Goal: Task Accomplishment & Management: Manage account settings

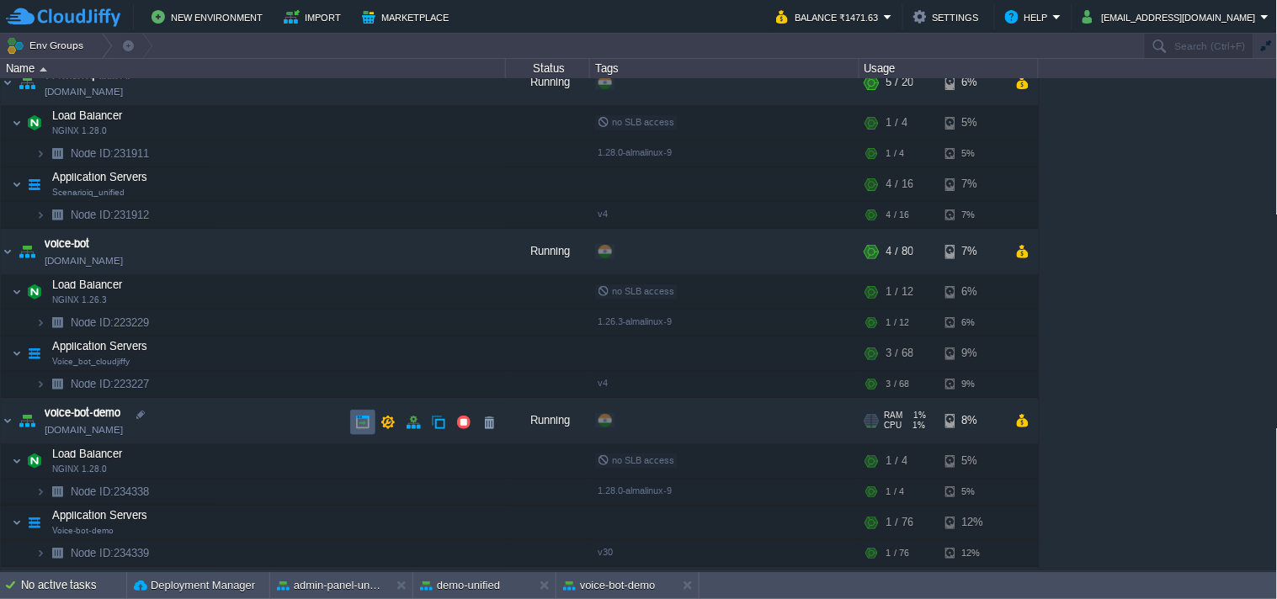
click at [357, 414] on td at bounding box center [362, 422] width 25 height 25
click at [410, 421] on button "button" at bounding box center [413, 422] width 15 height 15
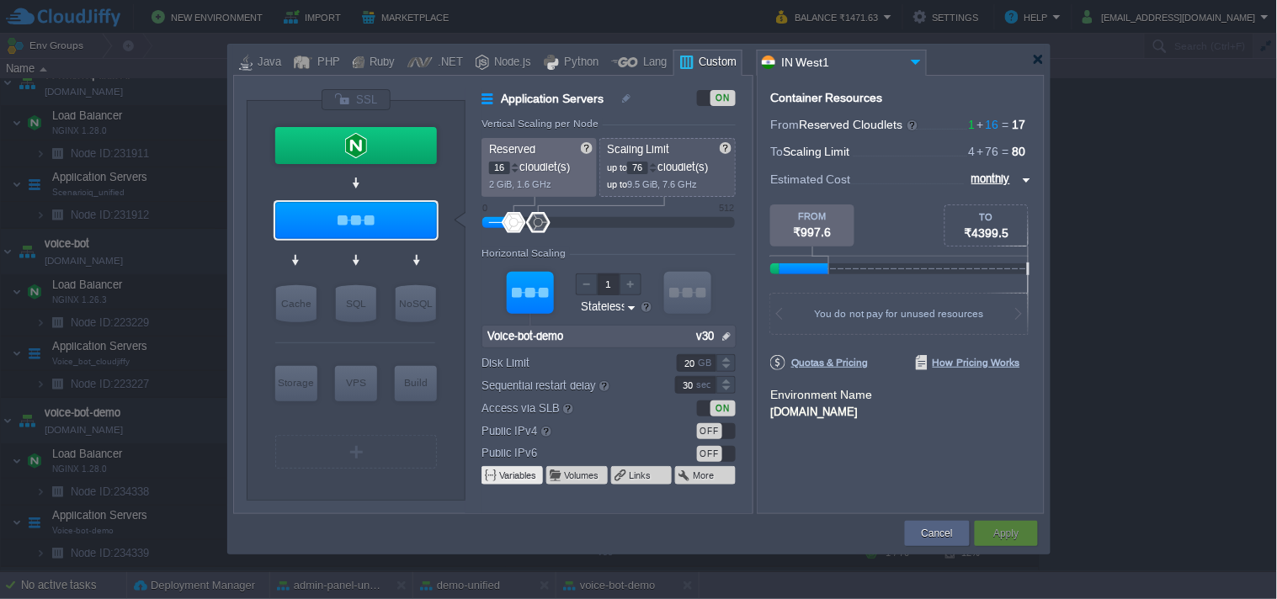
click at [508, 476] on button "Variables" at bounding box center [518, 475] width 39 height 13
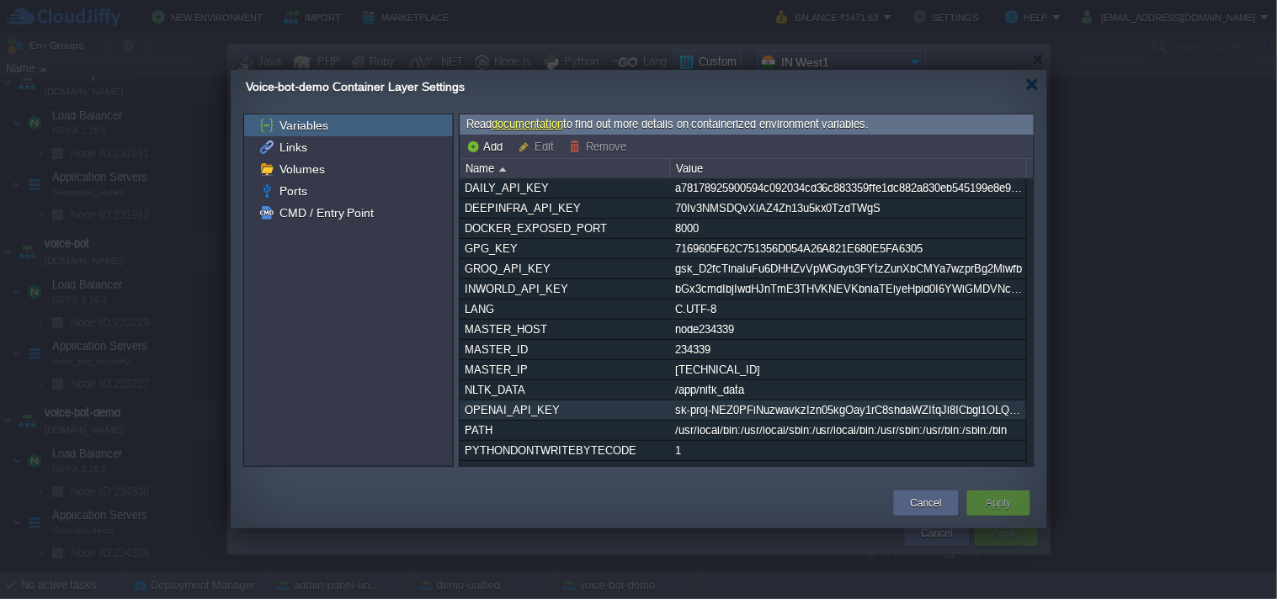
click at [806, 416] on div "sk-proj-NEZ0PFiNuzwavkzIzn05kgOay1rC8shdaWZItqJl8ICbgi1OLQgr0Le8p8Cfvi7G7VfyFVK…" at bounding box center [848, 410] width 354 height 19
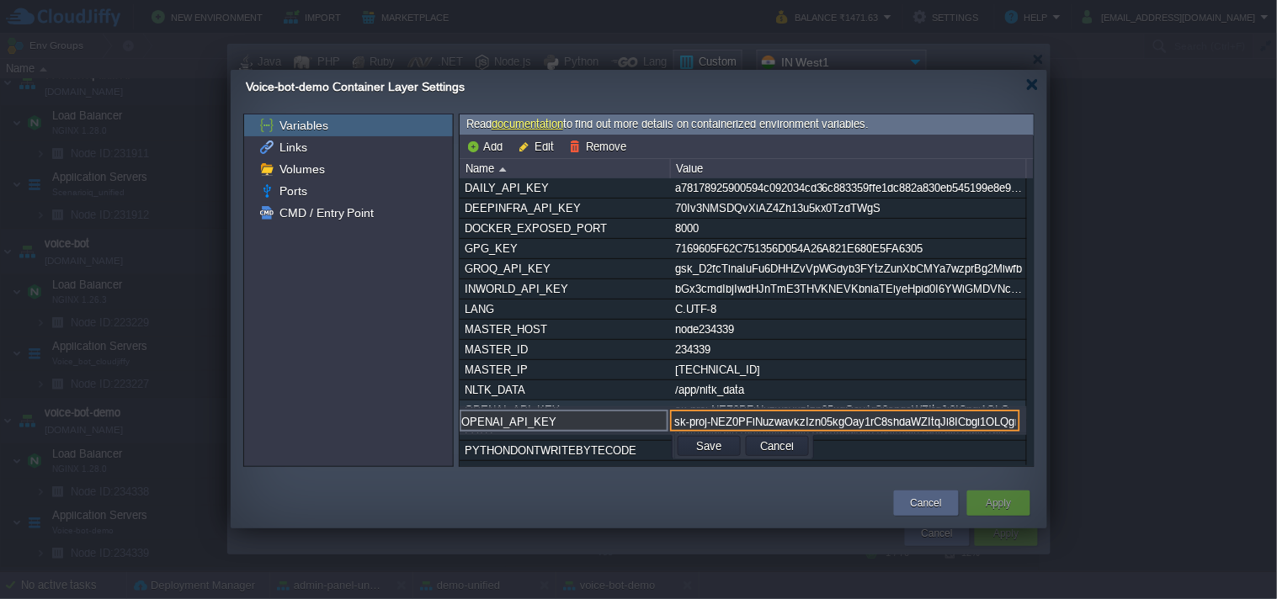
scroll to position [0, 591]
click at [781, 449] on button "Cancel" at bounding box center [777, 446] width 44 height 15
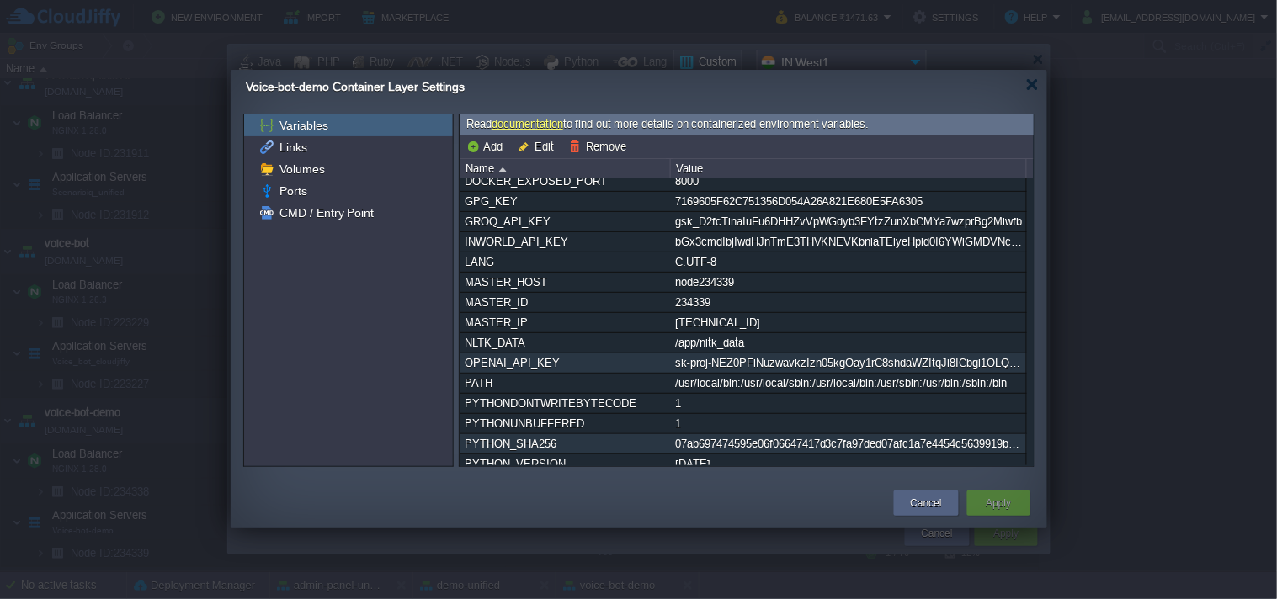
scroll to position [0, 0]
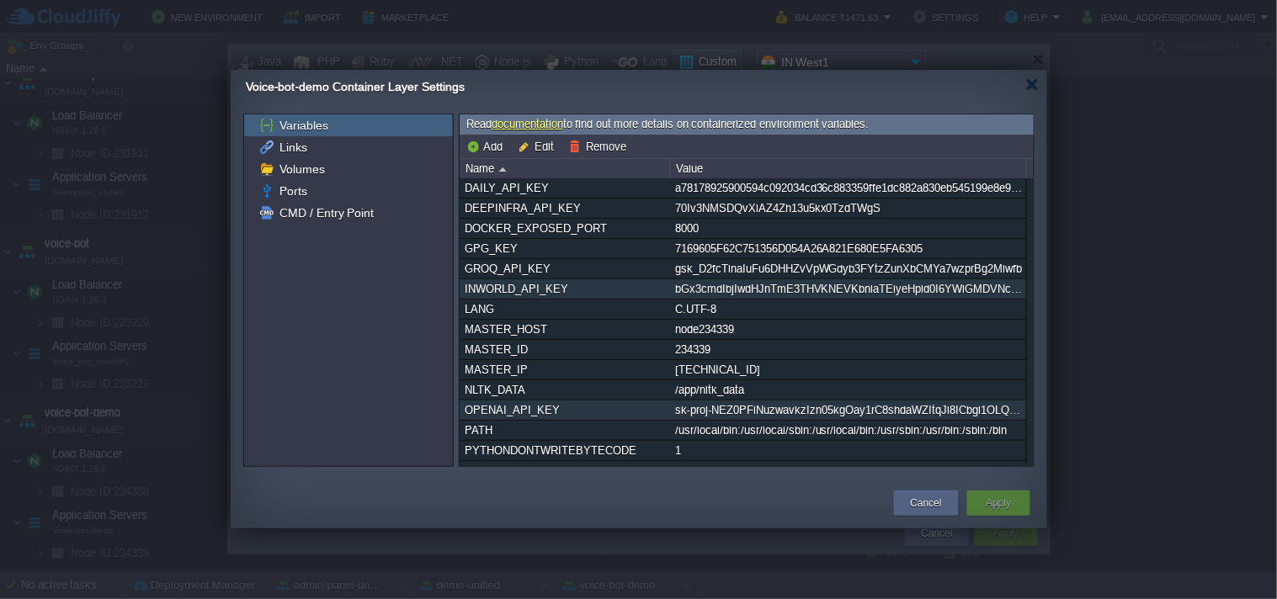
click at [745, 290] on div "bGx3cmdIbjIwdHJnTmE3THVKNEVKbnlaTElyeHpld0I6YWlGMDVNcW0wbXpMREVqZ3k2MkVyTzF3czk…" at bounding box center [848, 288] width 354 height 19
type input "INWORLD_API_KEY"
type input "bGx3cmdIbjIwdHJnTmE3THVKNEVKbnlaTElyeHpld0I6YWlGMDVNcW0wbXpMREVqZ3k2MkVyTzF3czk…"
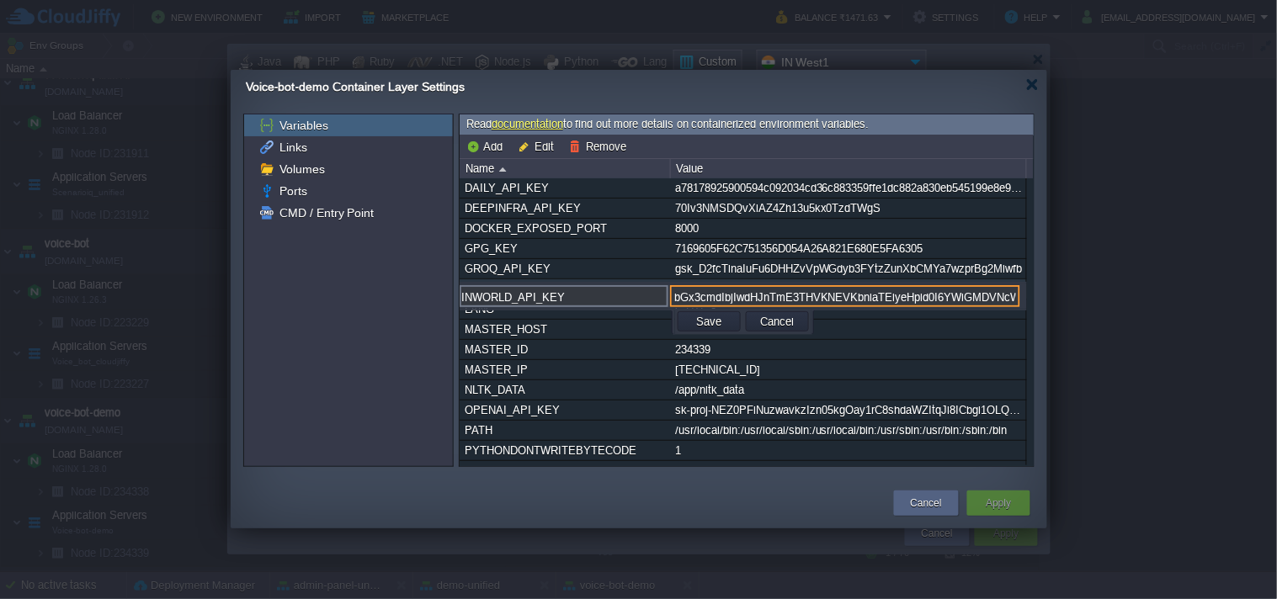
click at [811, 289] on input "bGx3cmdIbjIwdHJnTmE3THVKNEVKbnlaTElyeHpld0I6YWlGMDVNcW0wbXpMREVqZ3k2MkVyTzF3czk…" at bounding box center [845, 296] width 350 height 22
click at [926, 502] on button "Cancel" at bounding box center [926, 503] width 31 height 17
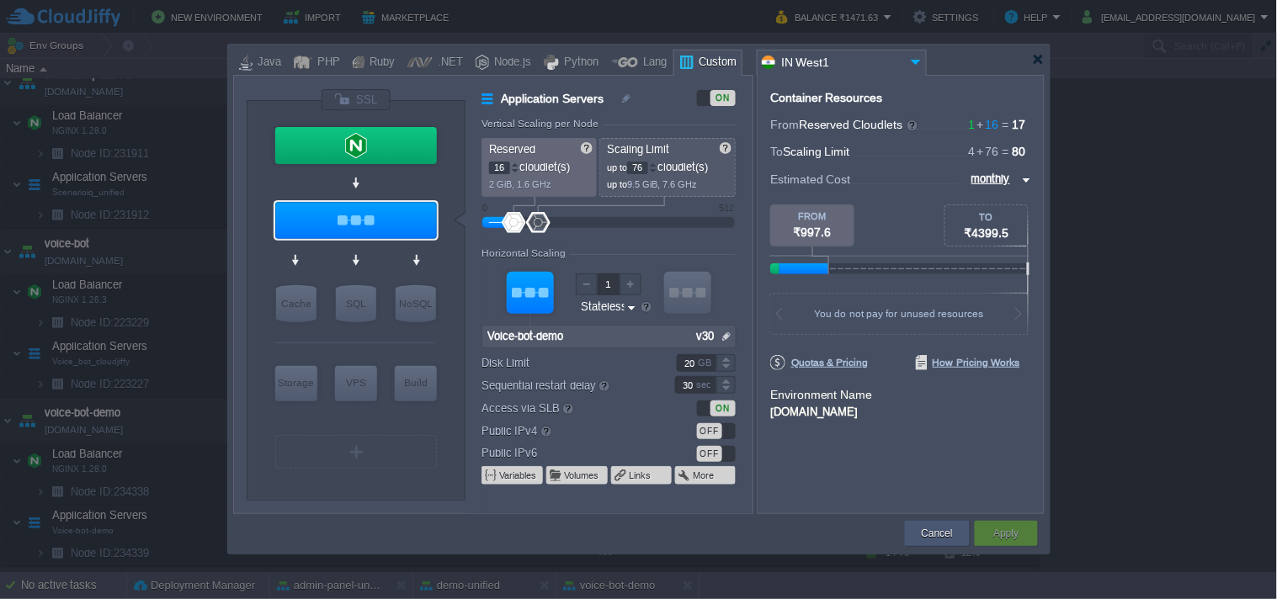
click at [939, 539] on button "Cancel" at bounding box center [937, 533] width 31 height 17
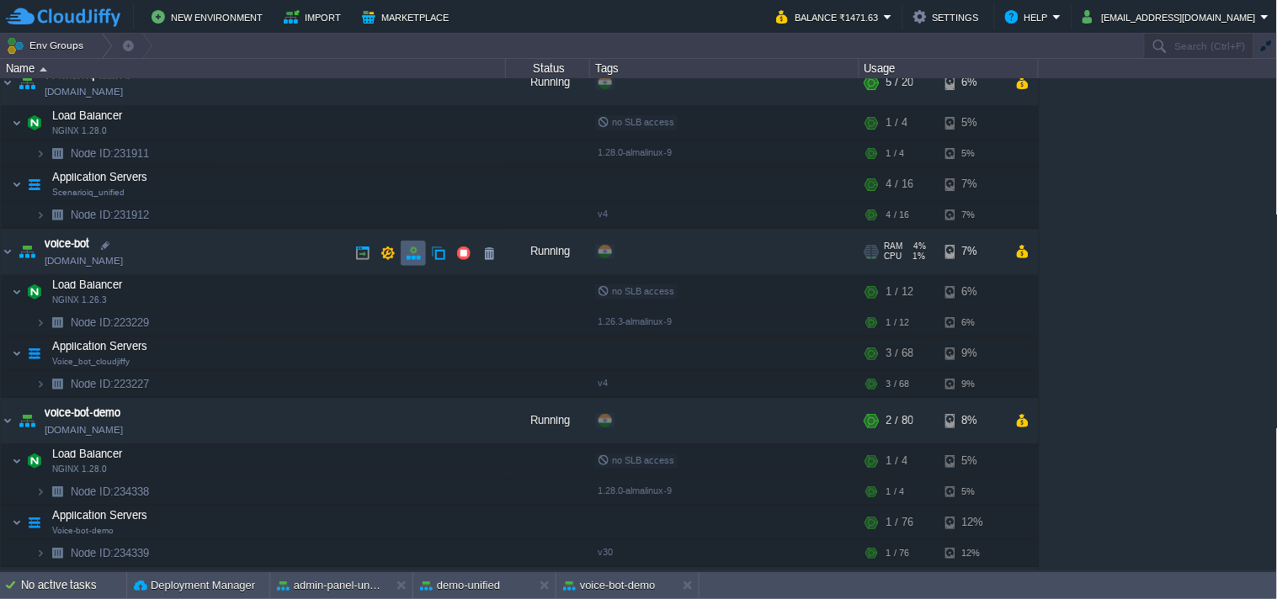
click at [407, 247] on button "button" at bounding box center [413, 253] width 15 height 15
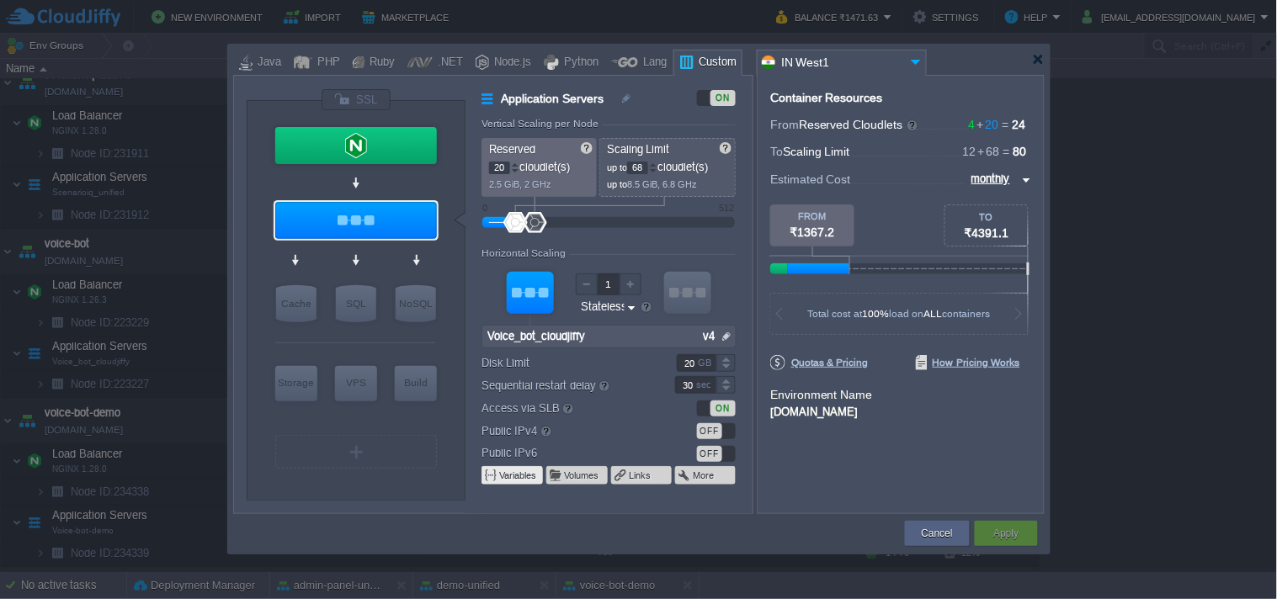
click at [512, 476] on button "Variables" at bounding box center [518, 475] width 39 height 13
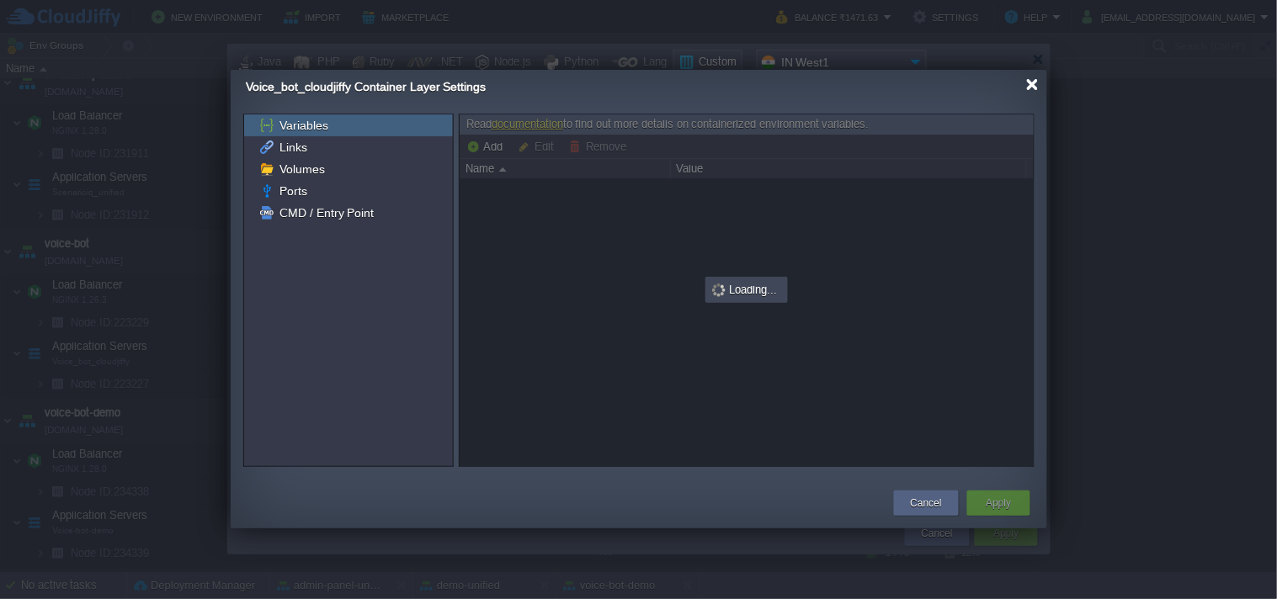
click at [1032, 85] on div at bounding box center [1032, 84] width 13 height 13
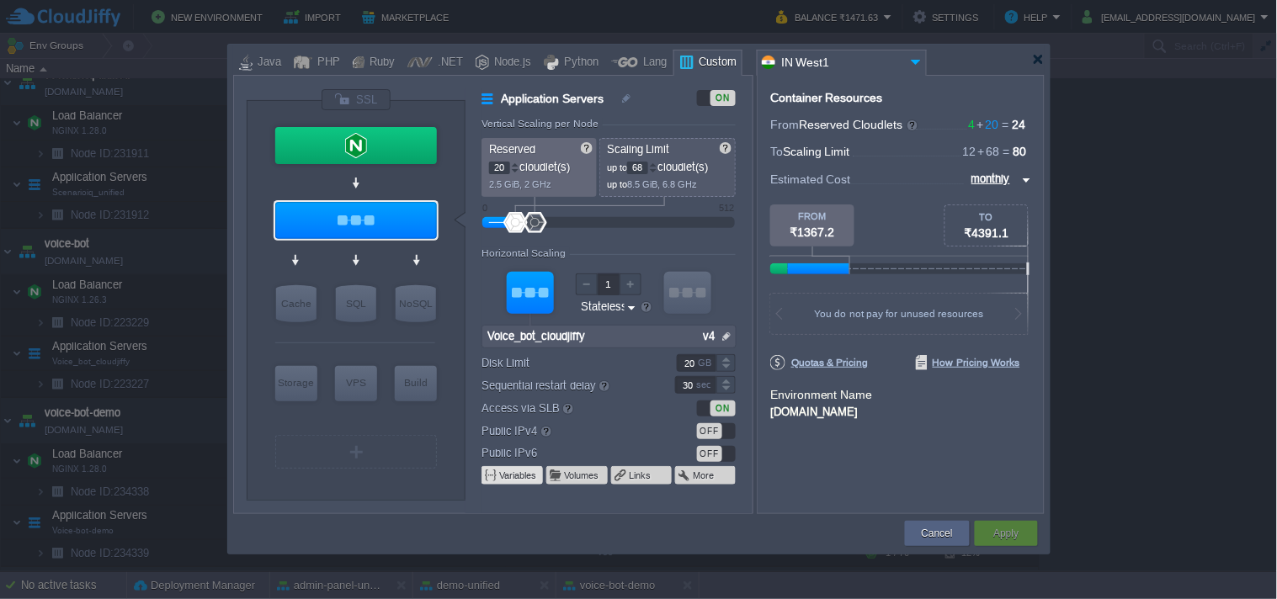
click at [511, 476] on button "Variables" at bounding box center [518, 475] width 39 height 13
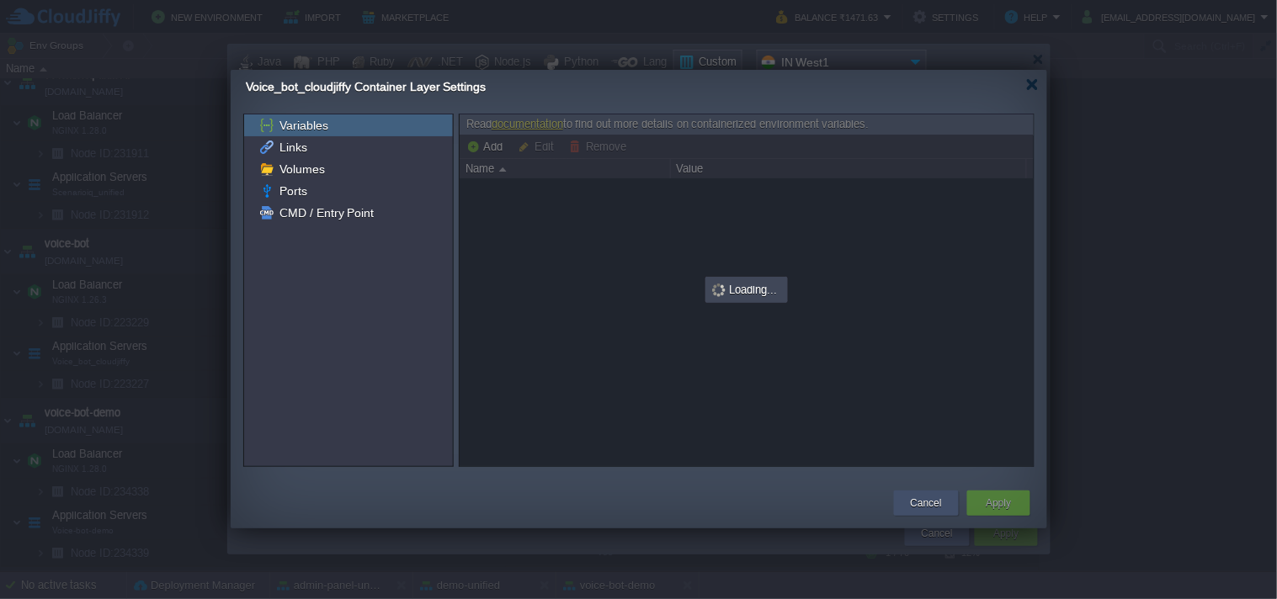
click at [915, 495] on button "Cancel" at bounding box center [926, 503] width 31 height 17
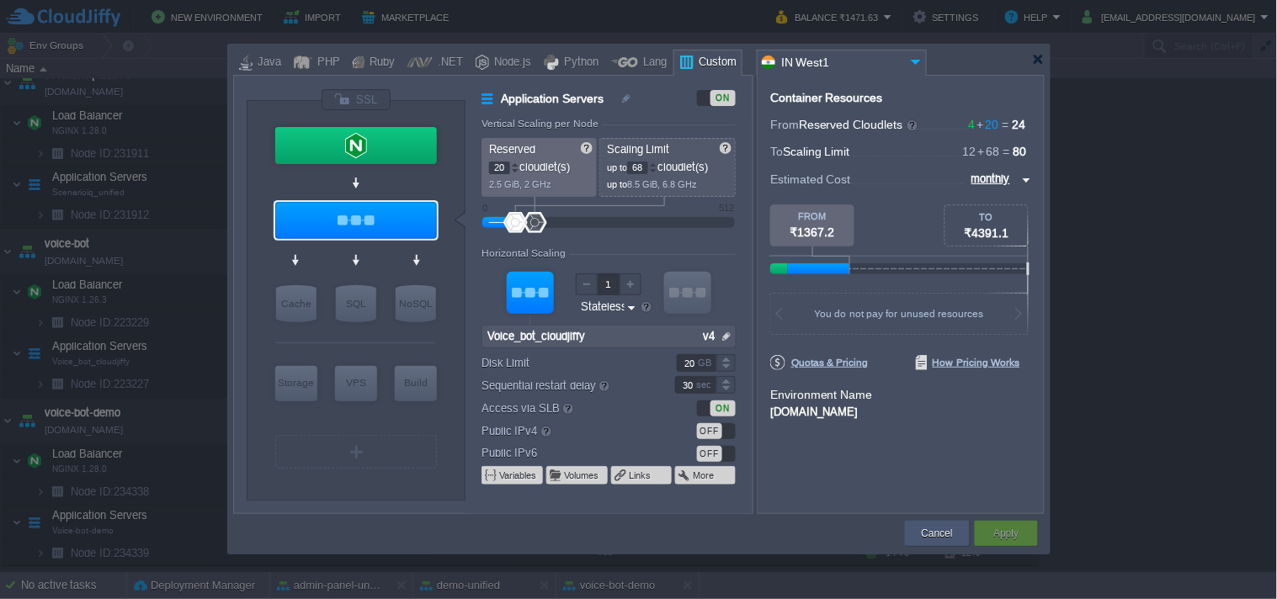
click at [928, 525] on button "Cancel" at bounding box center [937, 533] width 31 height 17
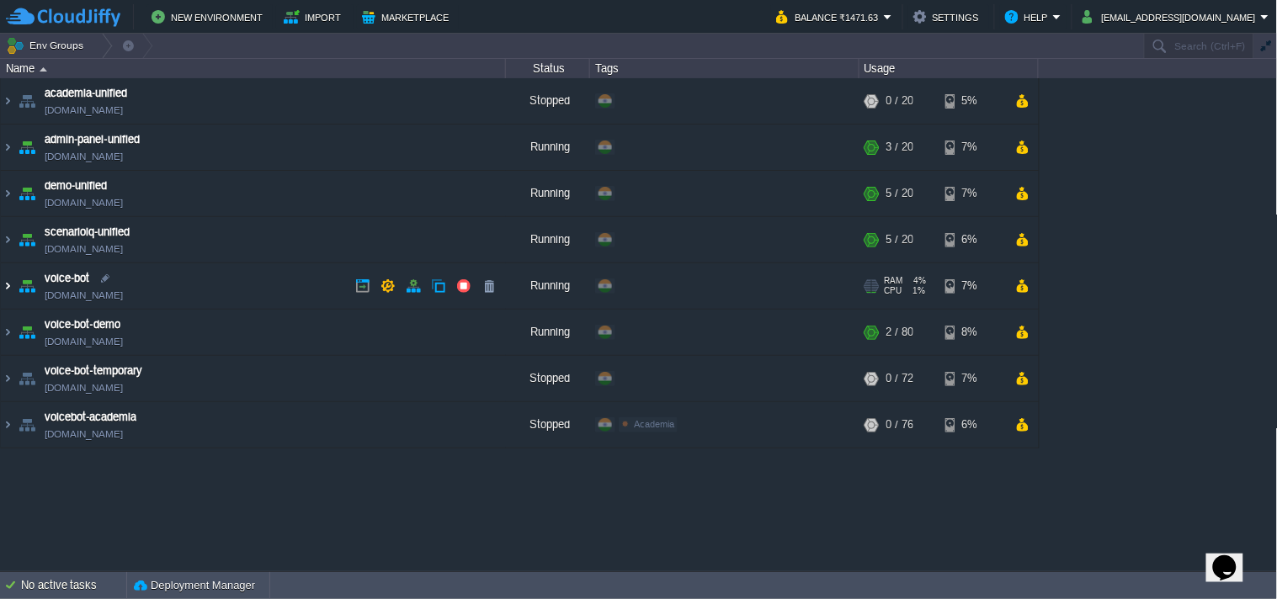
click at [10, 284] on img at bounding box center [7, 285] width 13 height 45
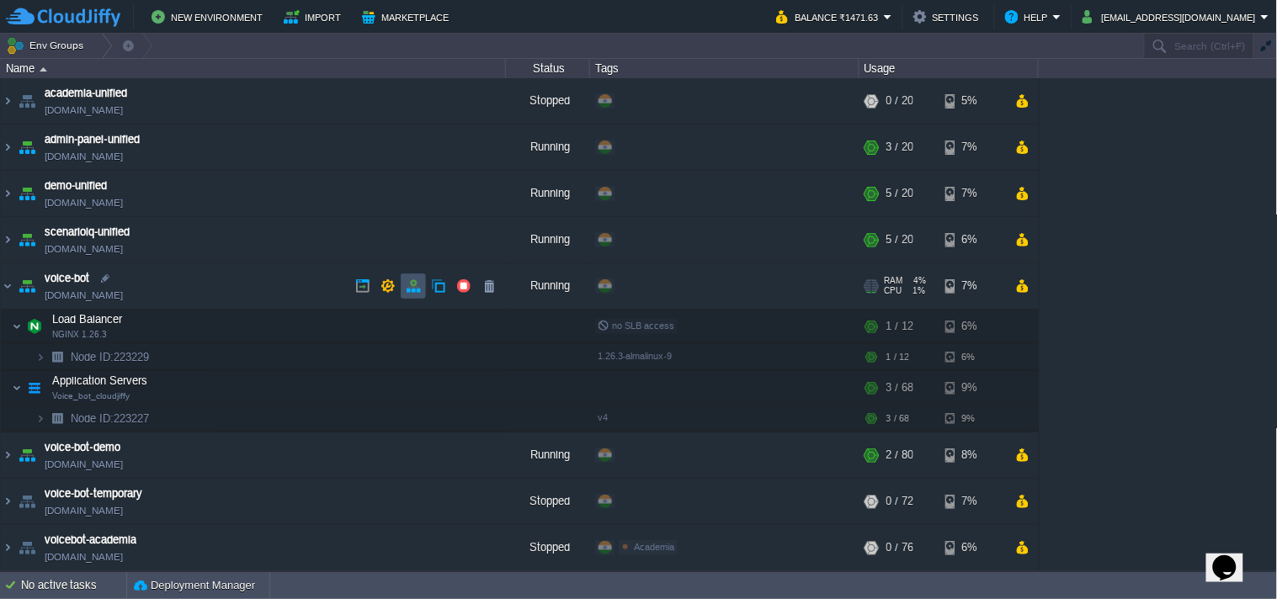
click at [413, 289] on button "button" at bounding box center [413, 286] width 15 height 15
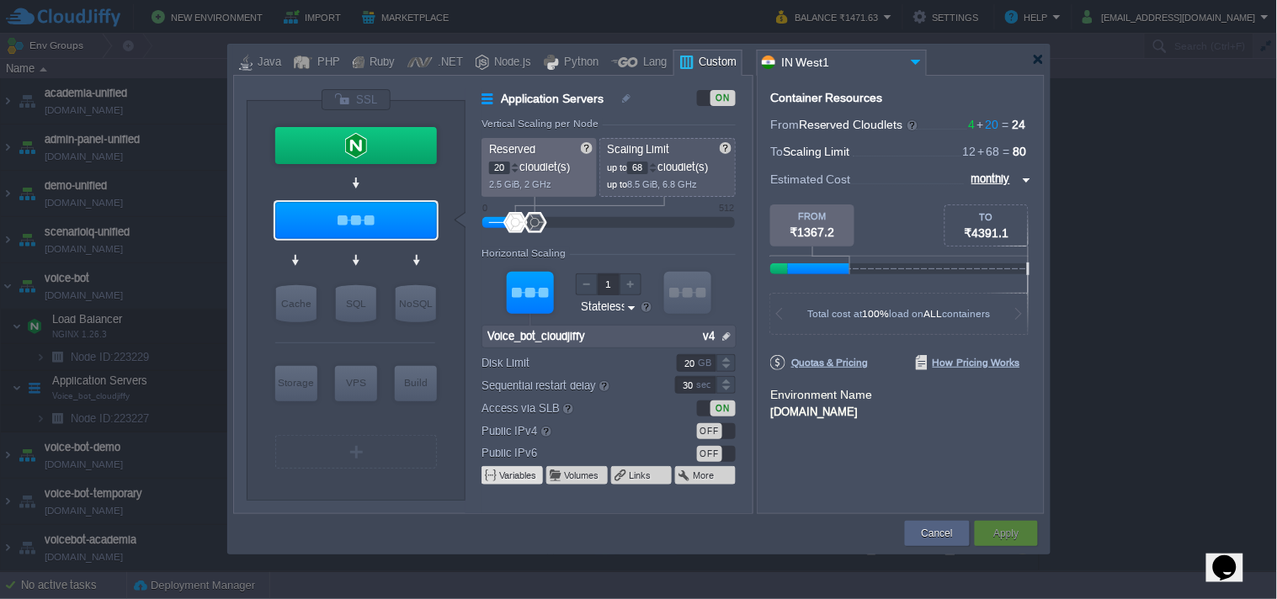
click at [527, 478] on button "Variables" at bounding box center [518, 475] width 39 height 13
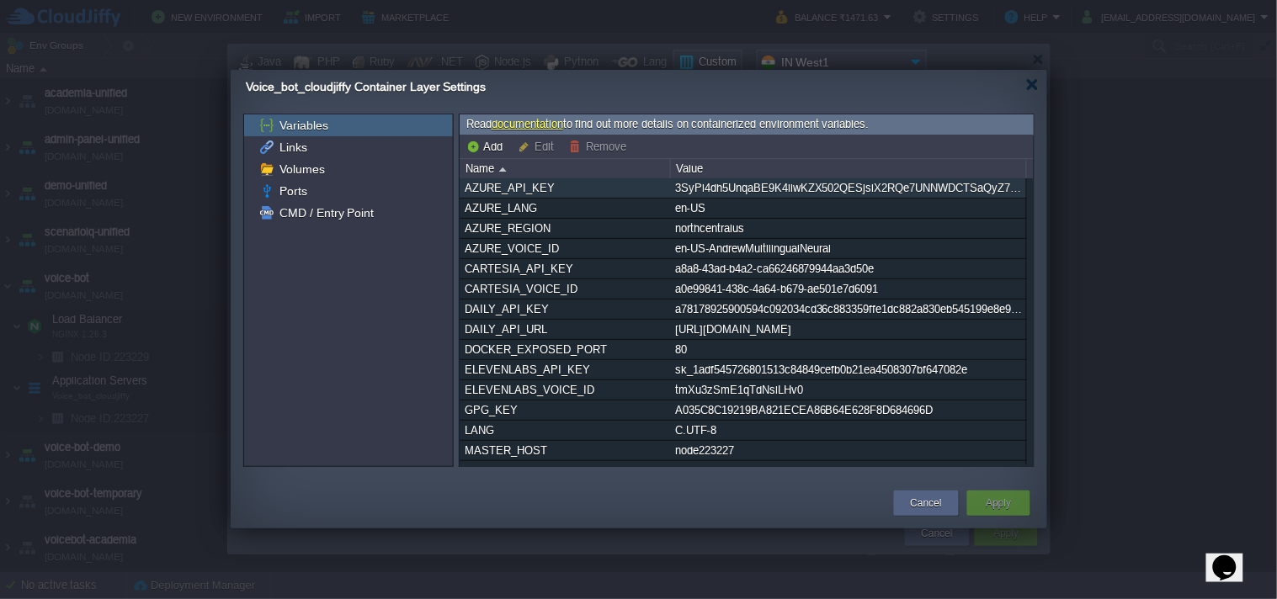
click at [570, 190] on div "AZURE_API_KEY" at bounding box center [564, 187] width 209 height 19
click at [589, 147] on button "Remove" at bounding box center [600, 146] width 62 height 15
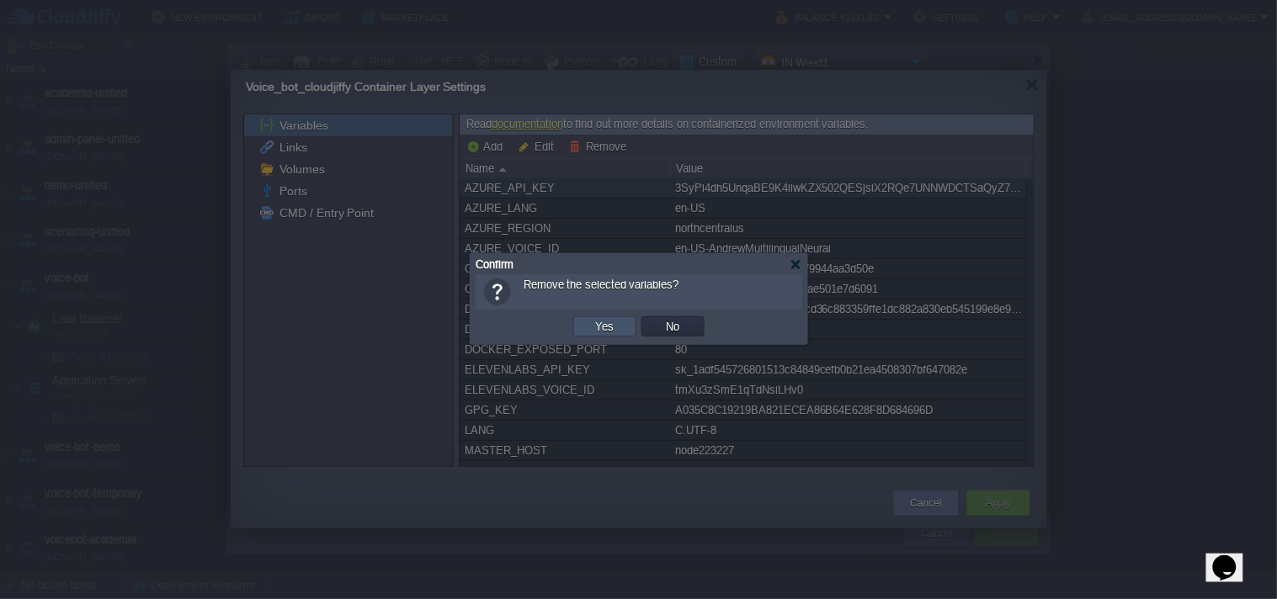
click at [609, 326] on button "Yes" at bounding box center [605, 326] width 29 height 15
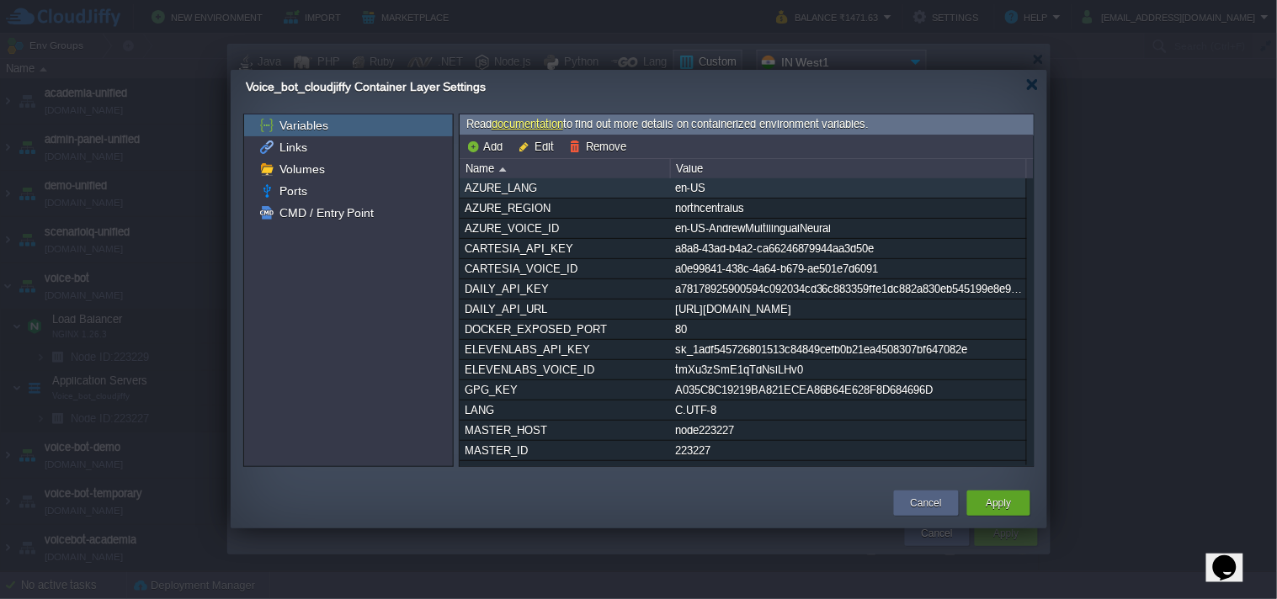
click at [607, 192] on div "AZURE_LANG" at bounding box center [564, 187] width 209 height 19
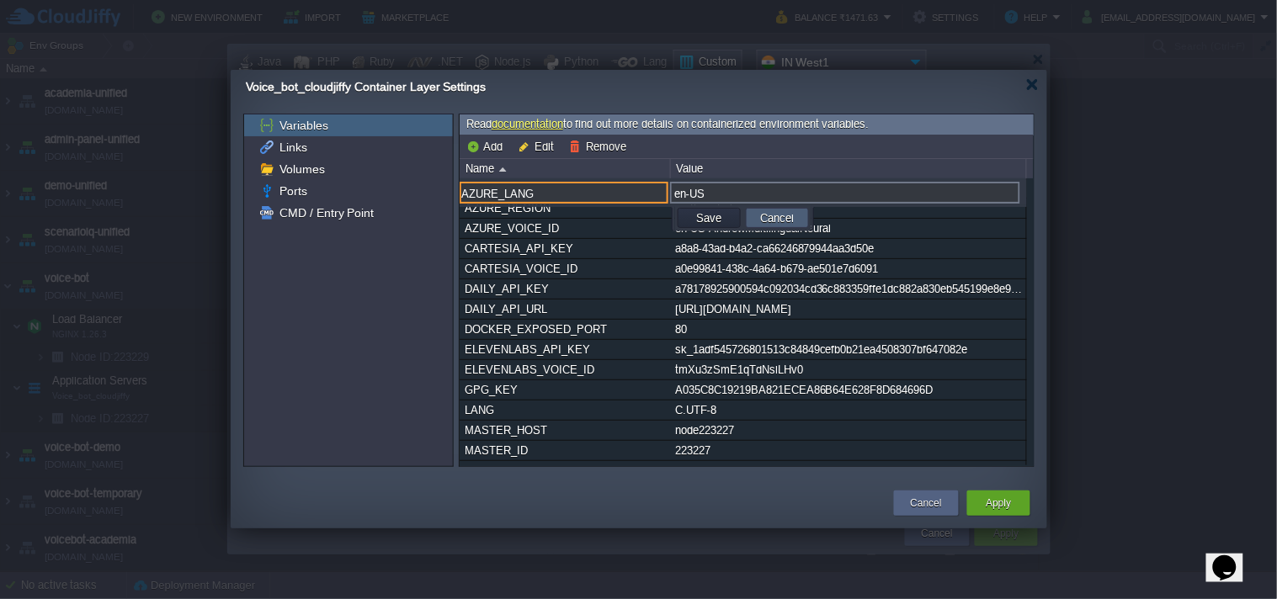
click at [756, 215] on button "Cancel" at bounding box center [777, 217] width 44 height 15
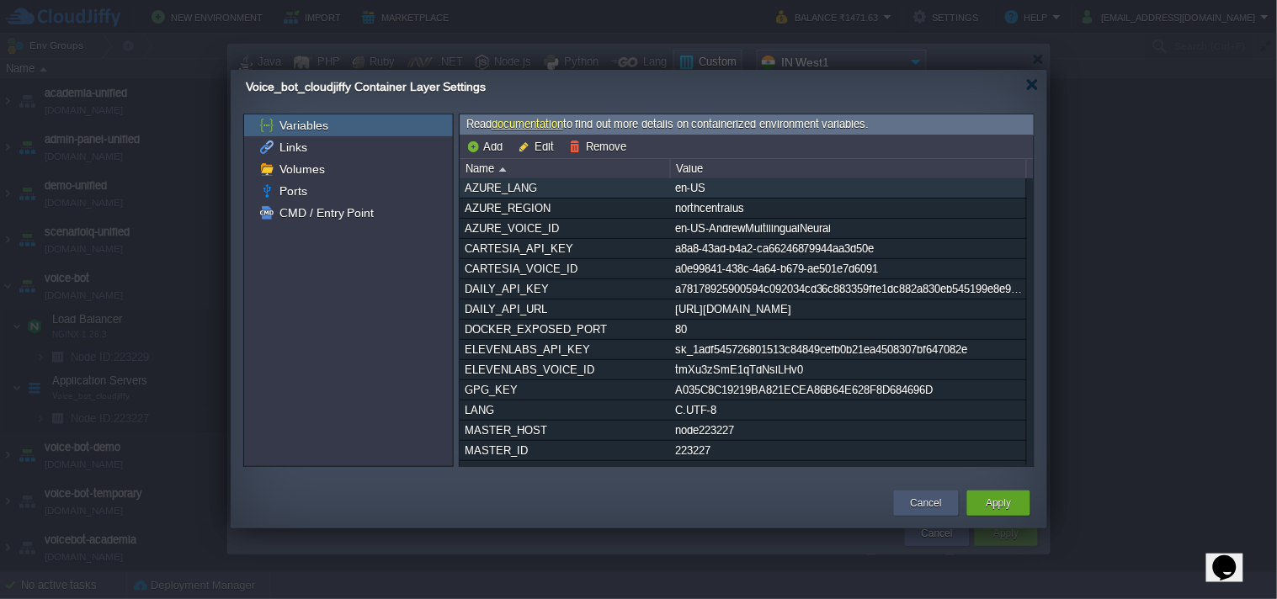
click at [939, 502] on button "Cancel" at bounding box center [926, 503] width 31 height 17
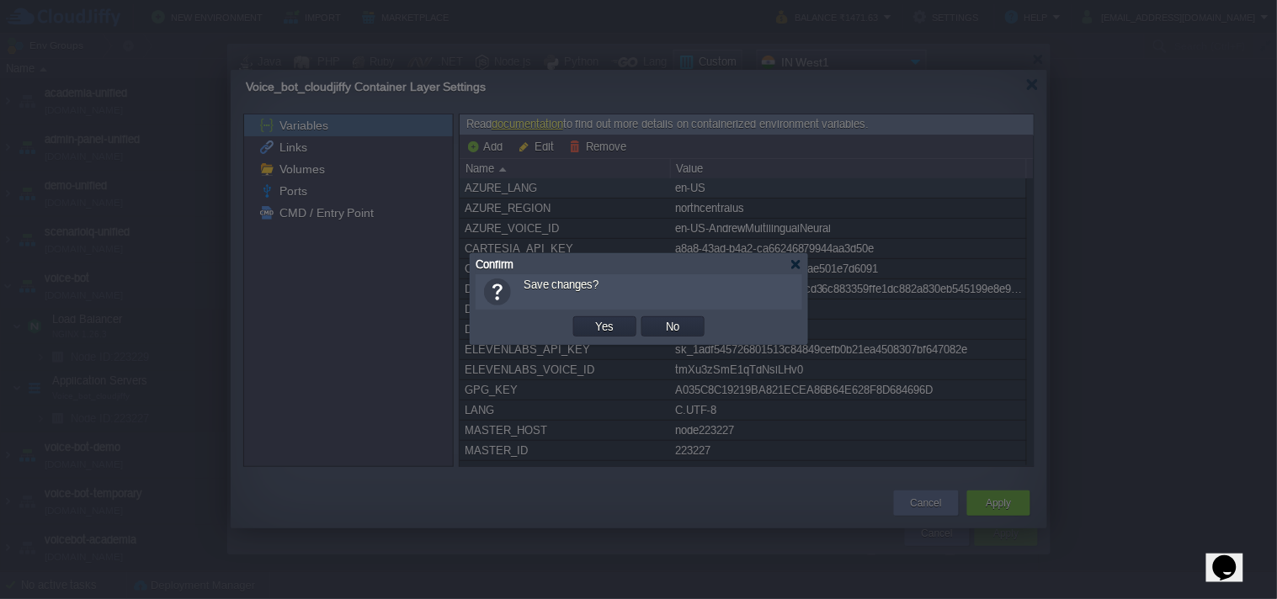
click at [668, 332] on button "No" at bounding box center [674, 326] width 24 height 15
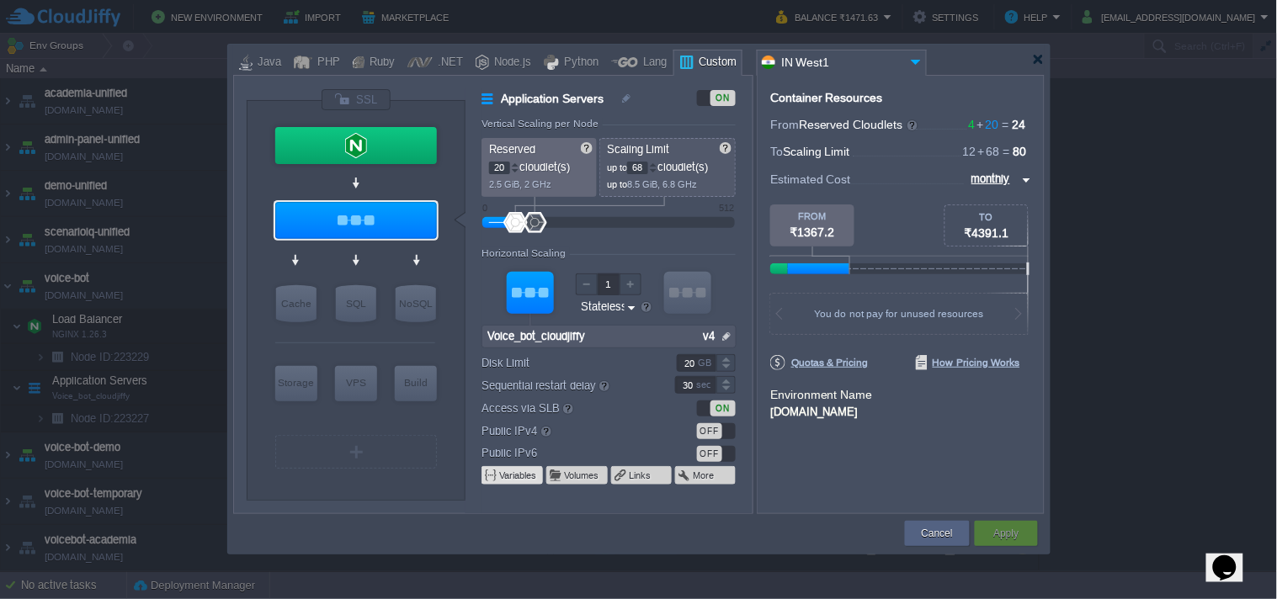
click at [514, 472] on button "Variables" at bounding box center [518, 475] width 39 height 13
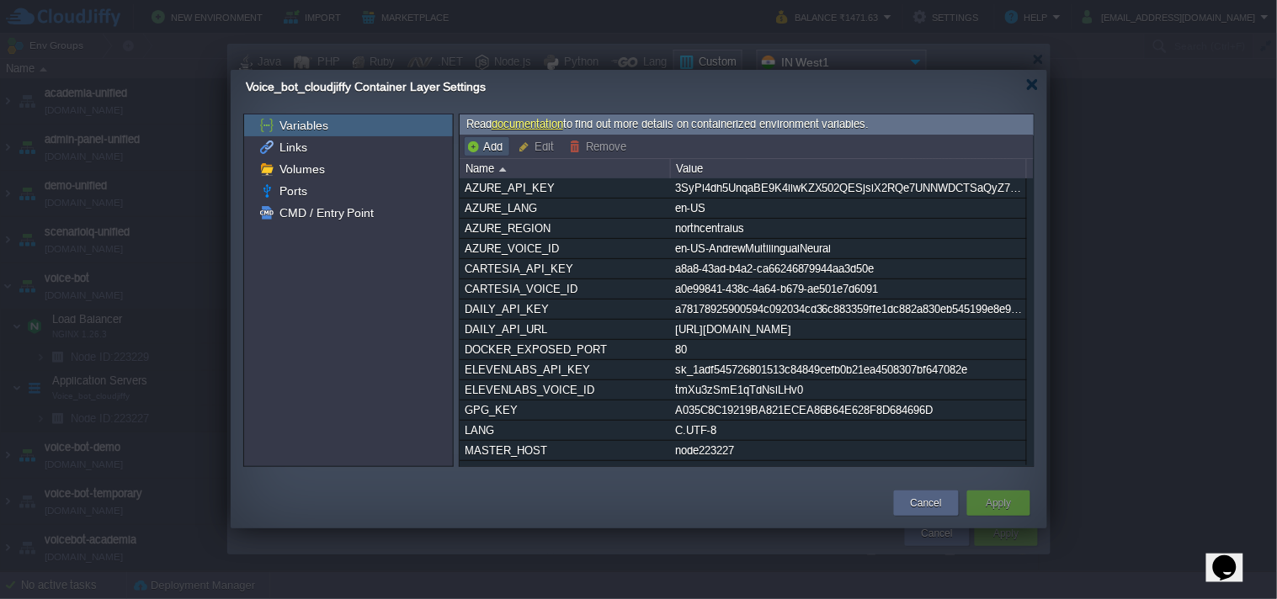
click at [497, 146] on button "Add" at bounding box center [486, 146] width 41 height 15
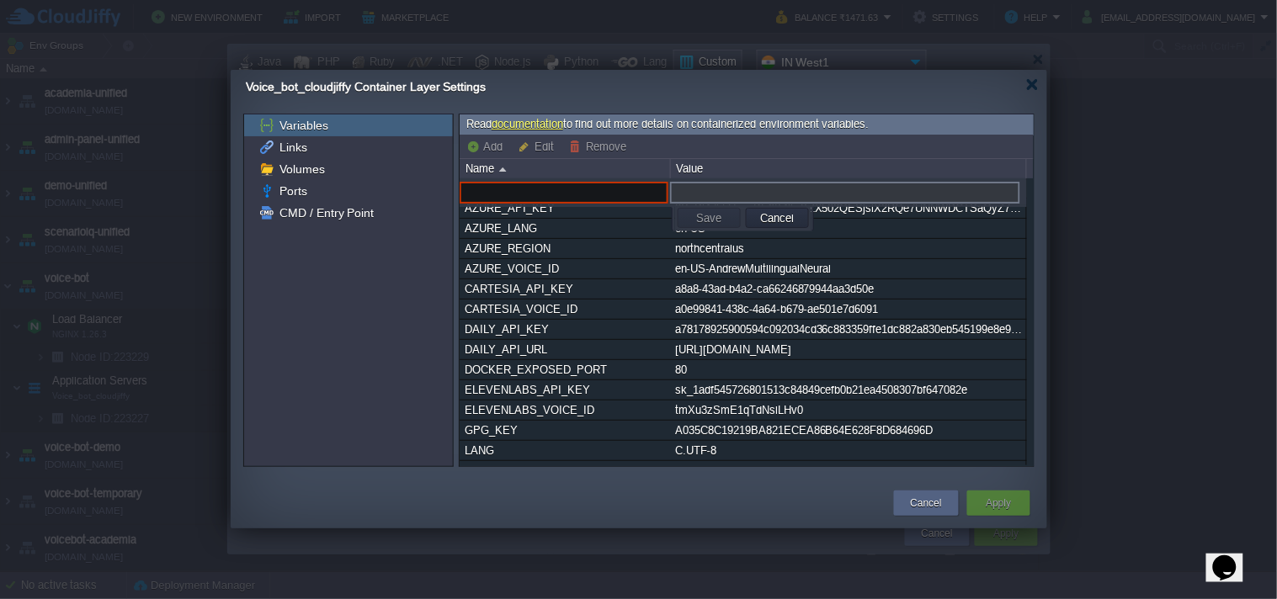
paste input "GROQ_API_KEY"
type input "GROQ_API_KEY"
click at [728, 198] on input "text" at bounding box center [845, 193] width 350 height 22
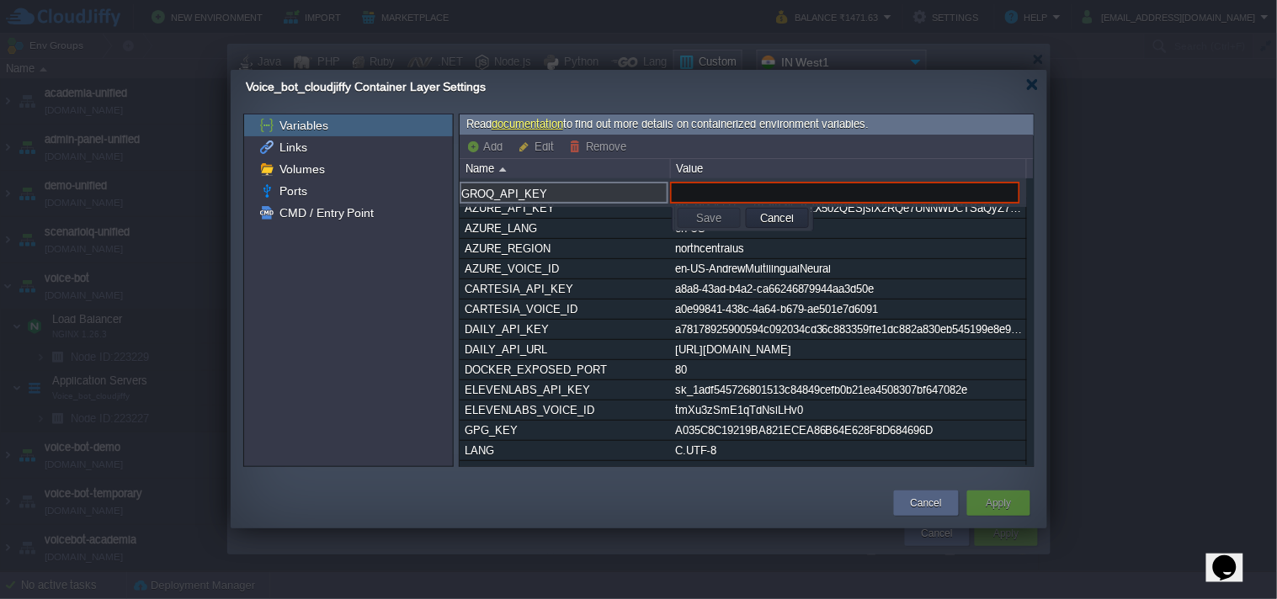
paste input "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"
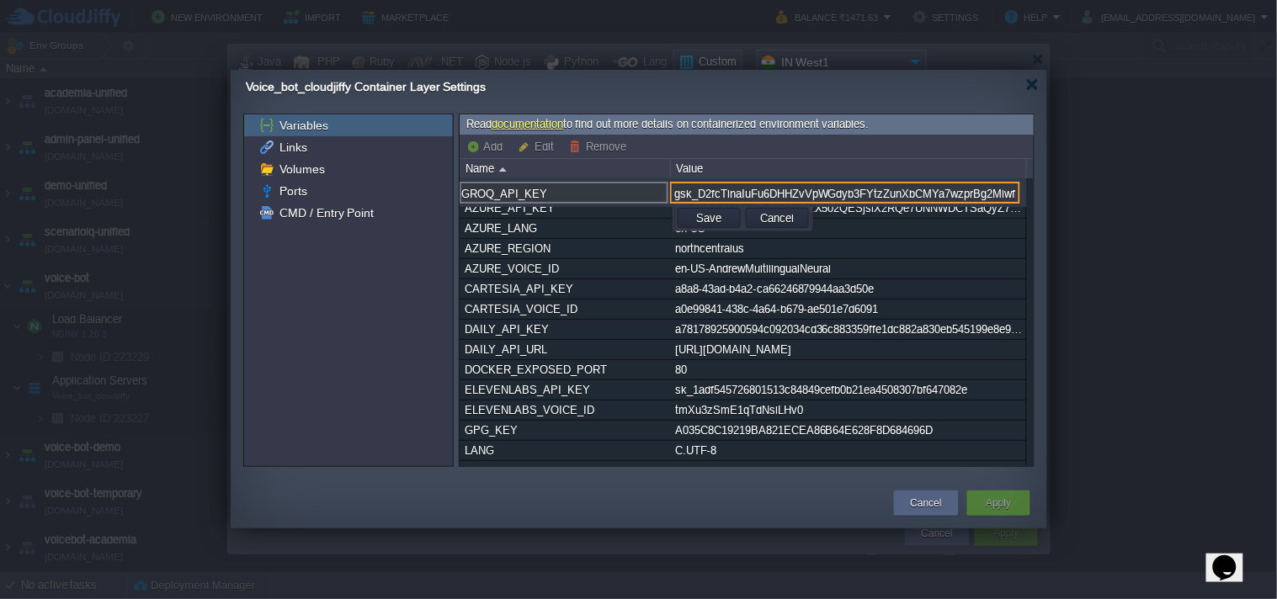
type input "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"
click at [702, 215] on button "Save" at bounding box center [708, 217] width 35 height 15
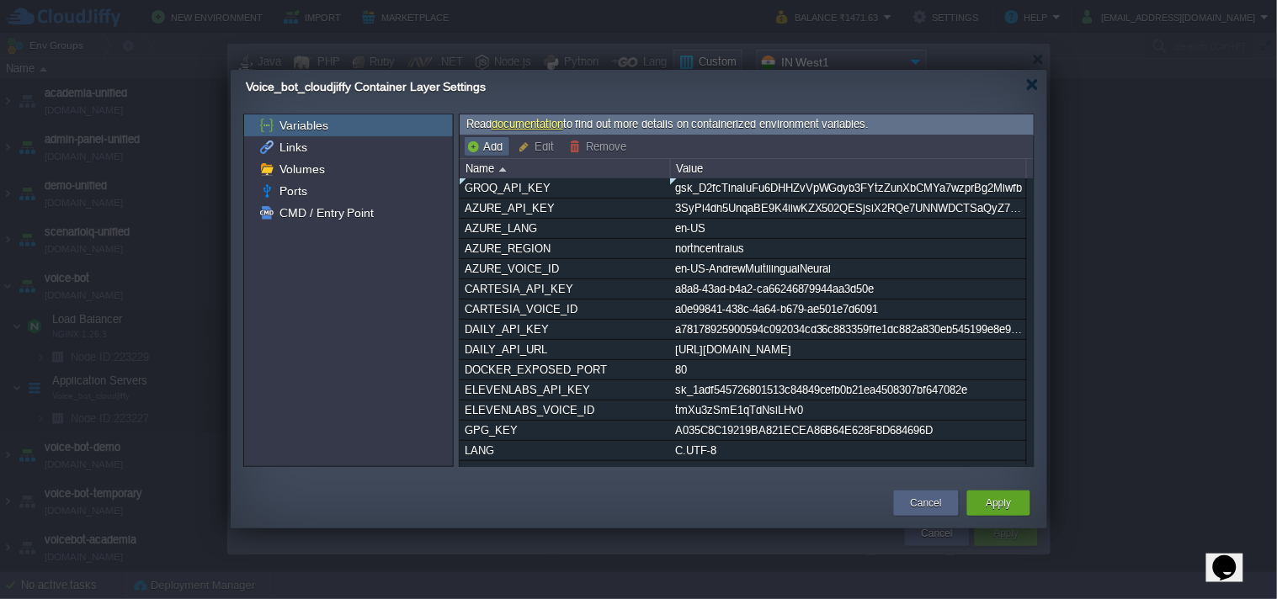
click at [481, 149] on button "Add" at bounding box center [486, 146] width 41 height 15
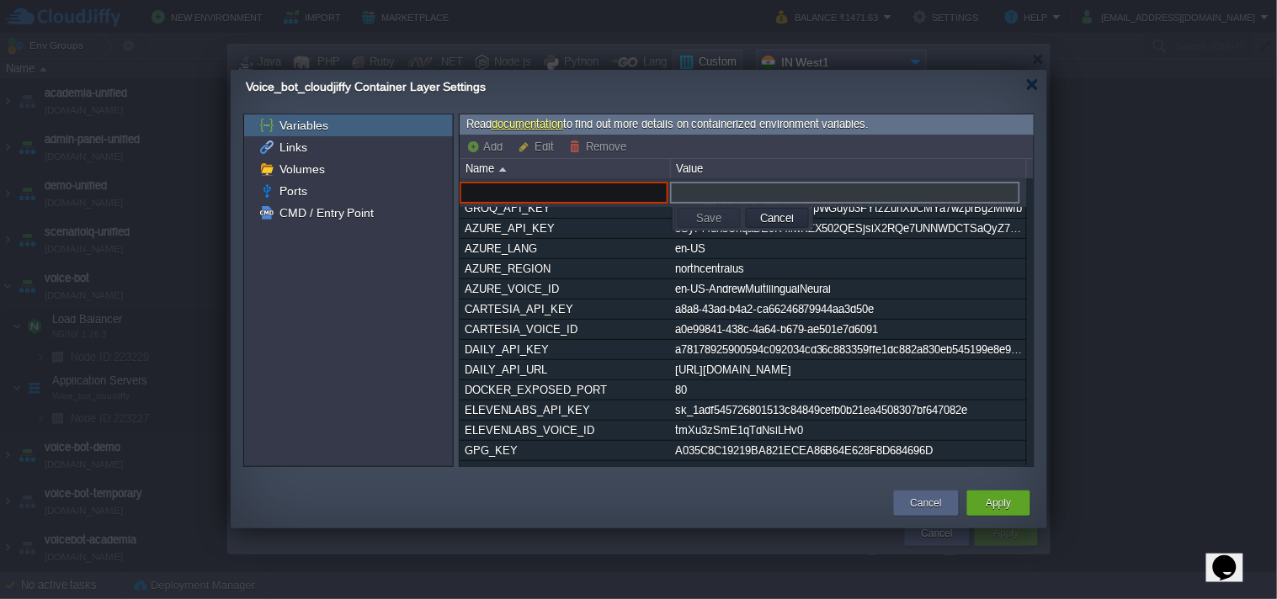
paste input "INWORLD_API_KEY"
type input "INWORLD_API_KEY"
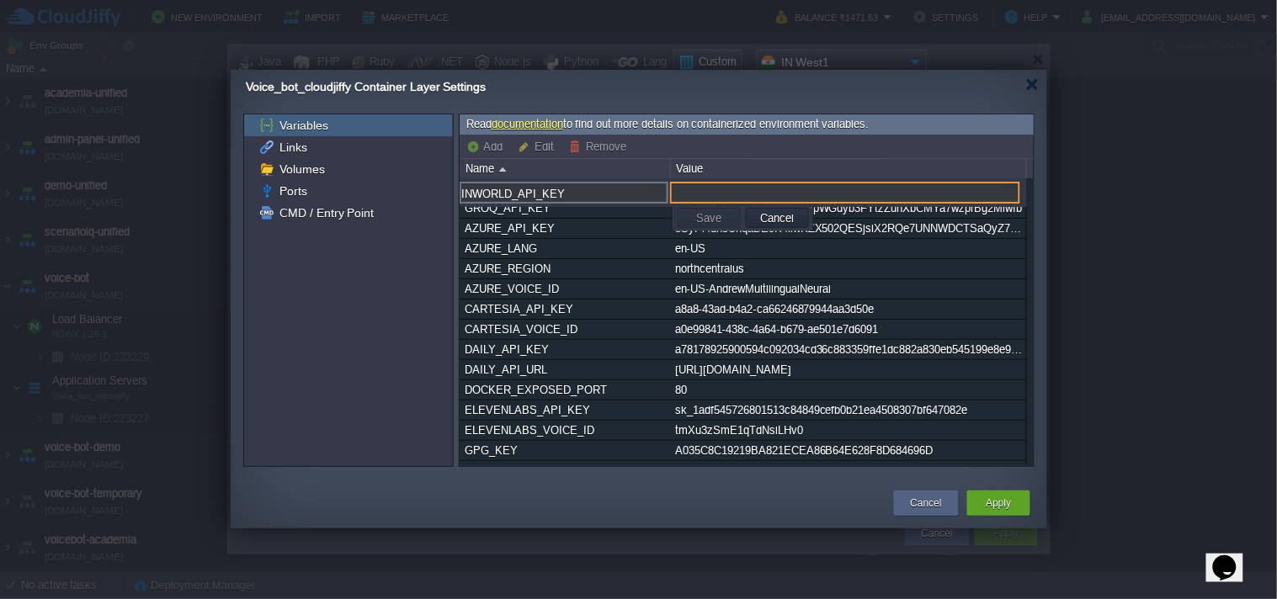
click at [683, 194] on input "text" at bounding box center [845, 193] width 350 height 22
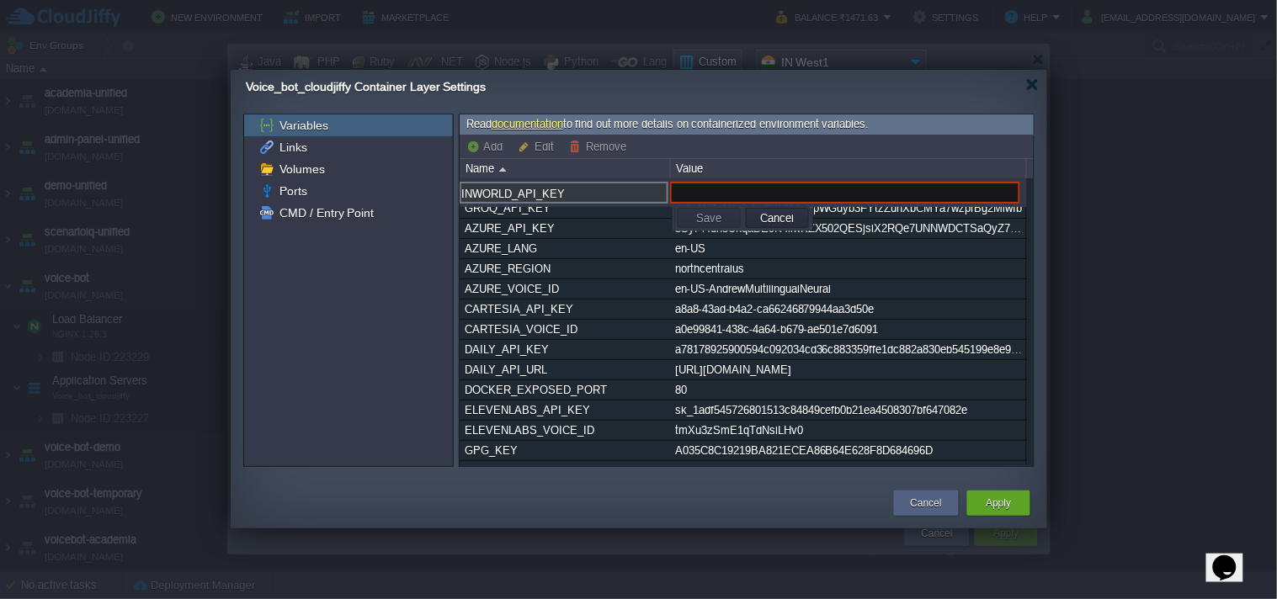
paste input "bGx3cmdIbjIwdHJnTmE3THVKNEVKbnlaTElyeHpld0I6YWlGMDVNcW0wbXpMREVqZ3k2MkVyTzF3czk…"
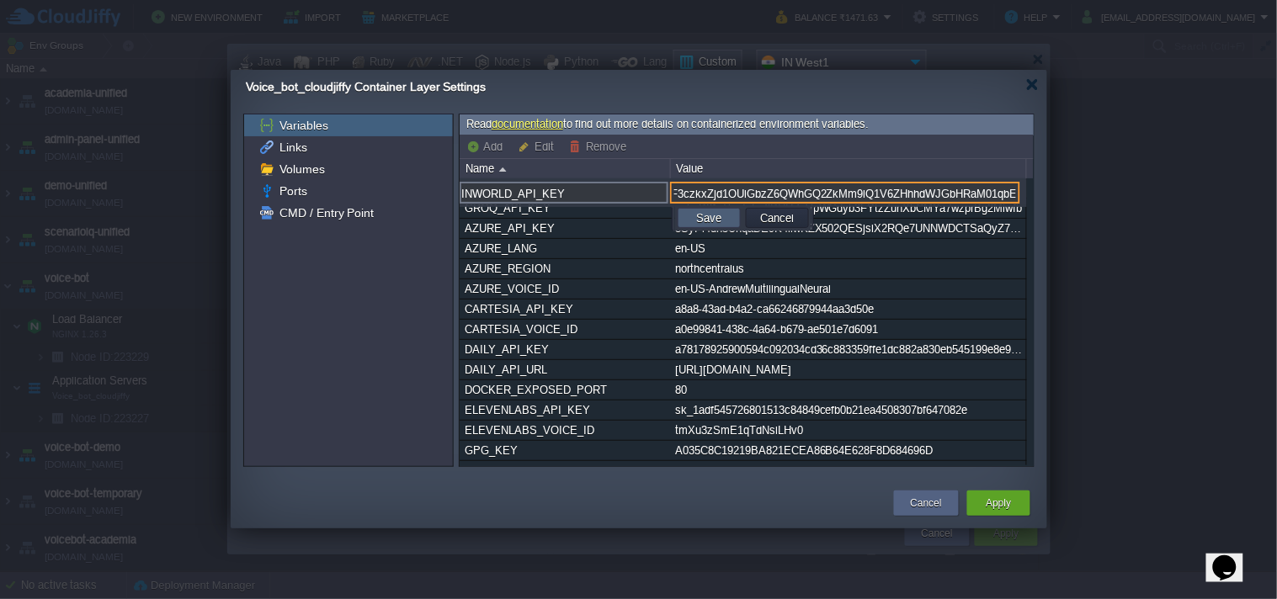
type input "bGx3cmdIbjIwdHJnTmE3THVKNEVKbnlaTElyeHpld0I6YWlGMDVNcW0wbXpMREVqZ3k2MkVyTzF3czk…"
click at [717, 215] on button "Save" at bounding box center [708, 217] width 35 height 15
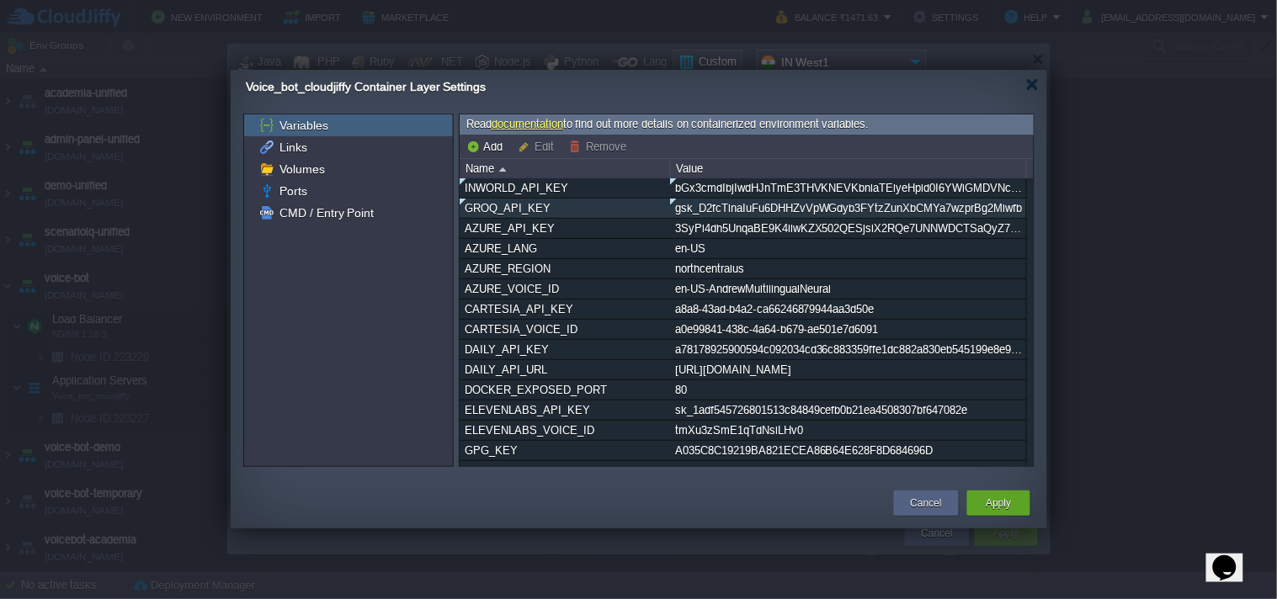
scroll to position [0, 0]
click at [980, 499] on div "Apply" at bounding box center [999, 503] width 38 height 25
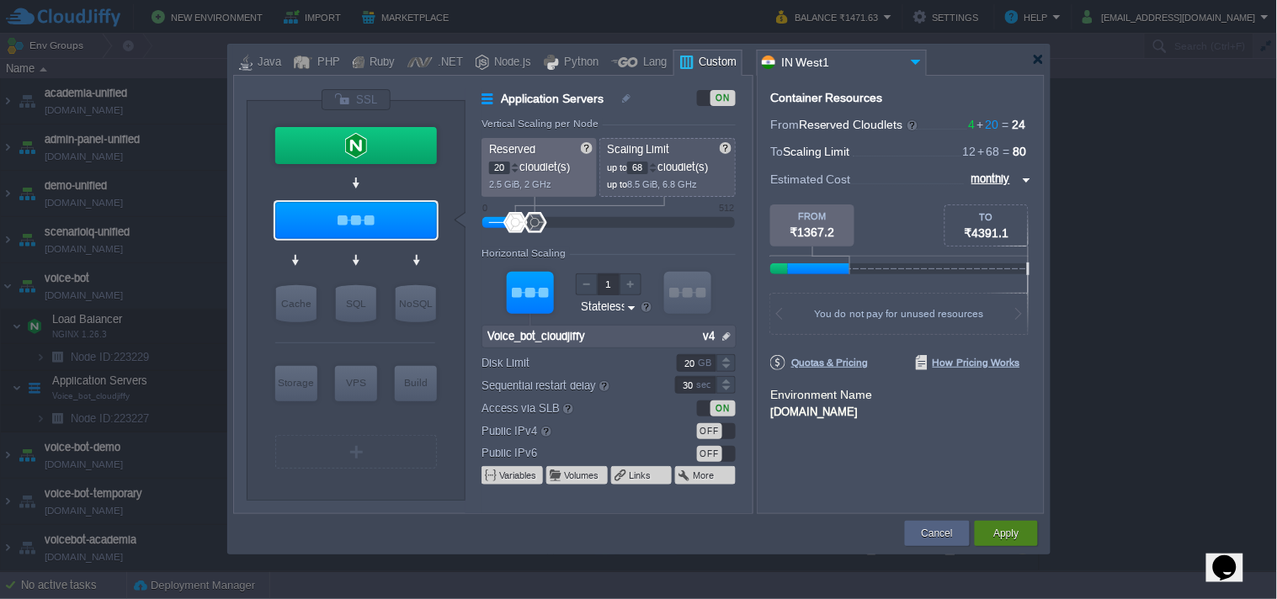
click at [990, 527] on div "Apply" at bounding box center [1006, 533] width 38 height 25
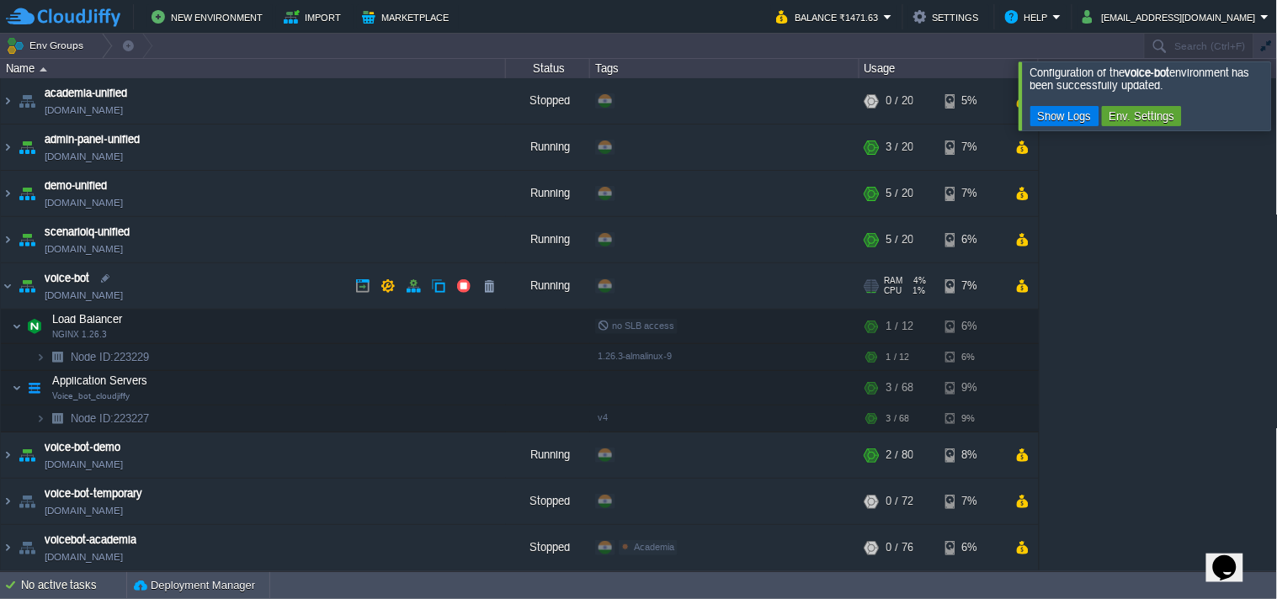
click at [123, 291] on link "[DOMAIN_NAME]" at bounding box center [84, 295] width 78 height 17
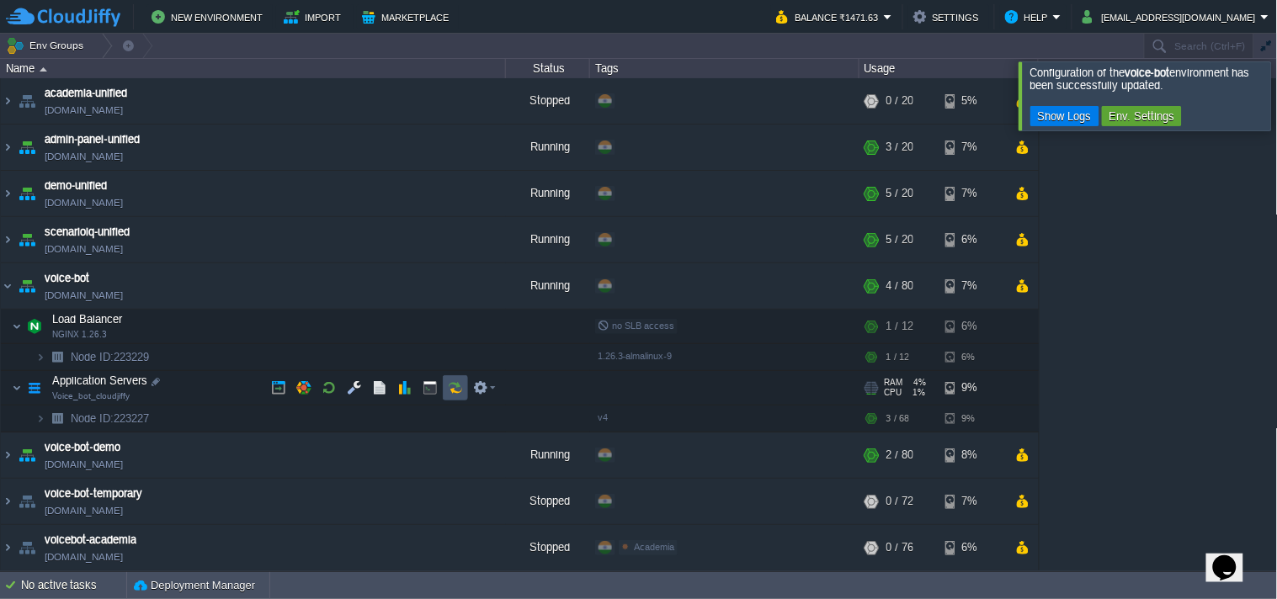
click at [453, 390] on button "button" at bounding box center [455, 387] width 15 height 15
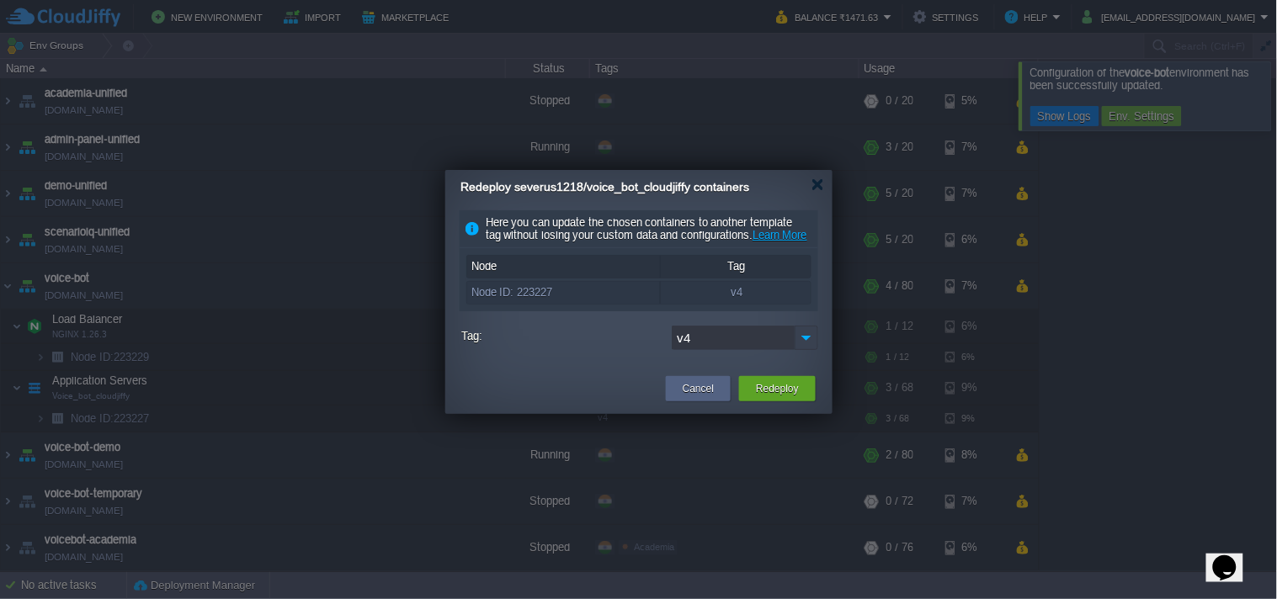
click at [811, 350] on img at bounding box center [807, 338] width 24 height 24
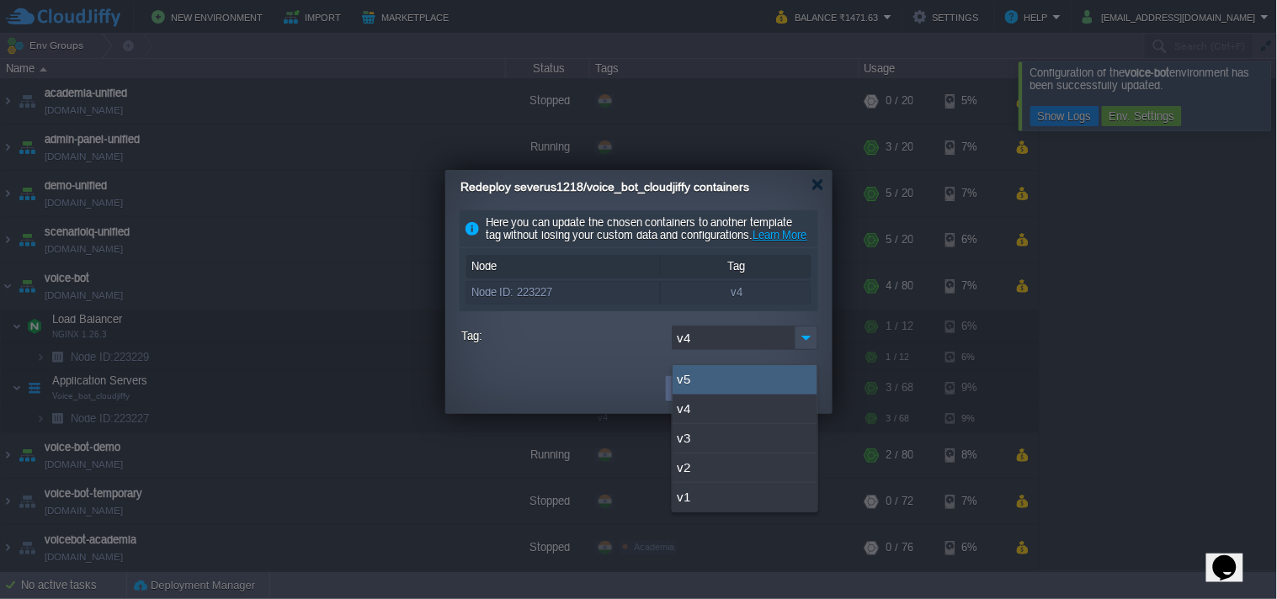
click at [747, 372] on div "v5" at bounding box center [744, 379] width 145 height 29
type input "v5"
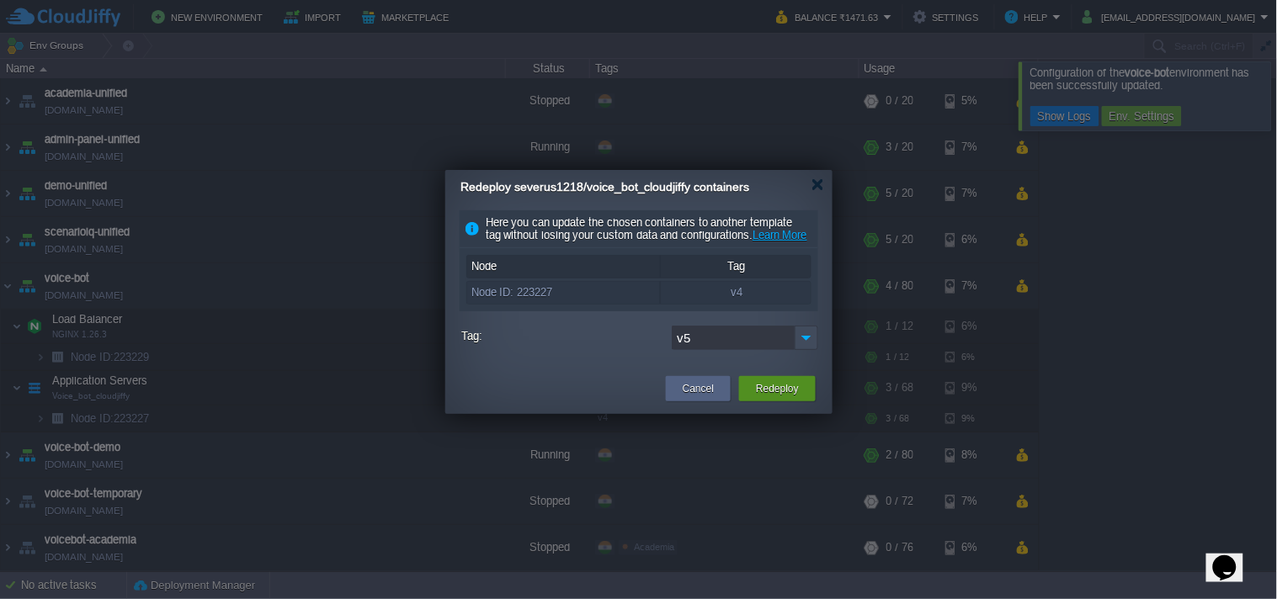
click at [788, 397] on button "Redeploy" at bounding box center [777, 388] width 43 height 17
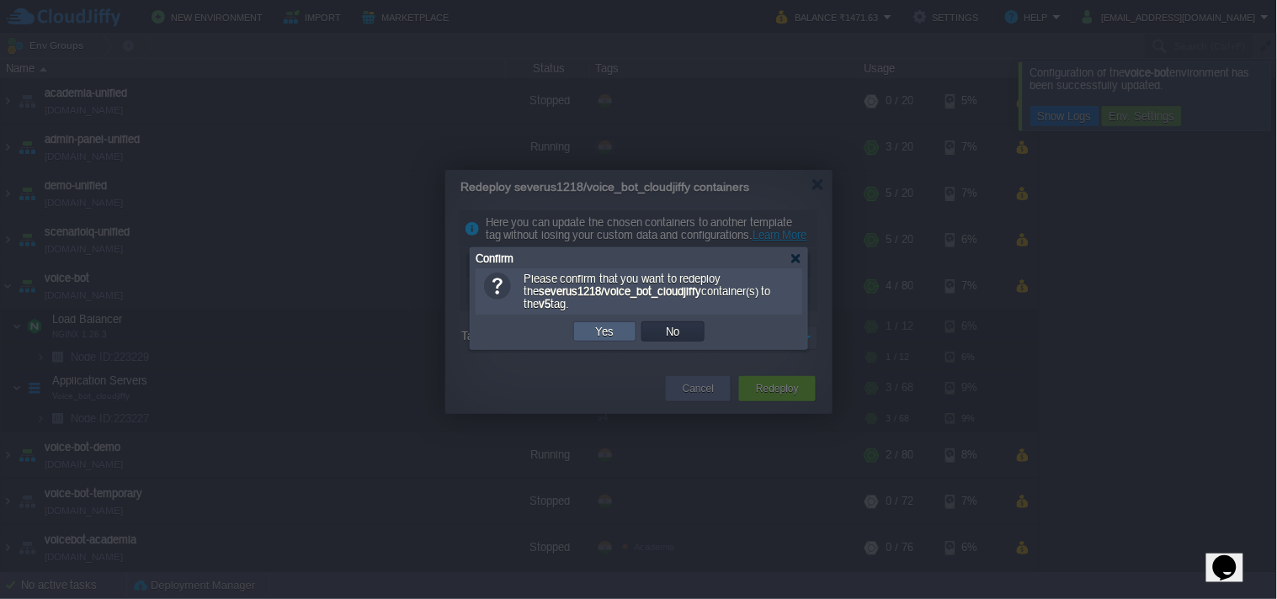
click at [610, 332] on button "Yes" at bounding box center [605, 331] width 29 height 15
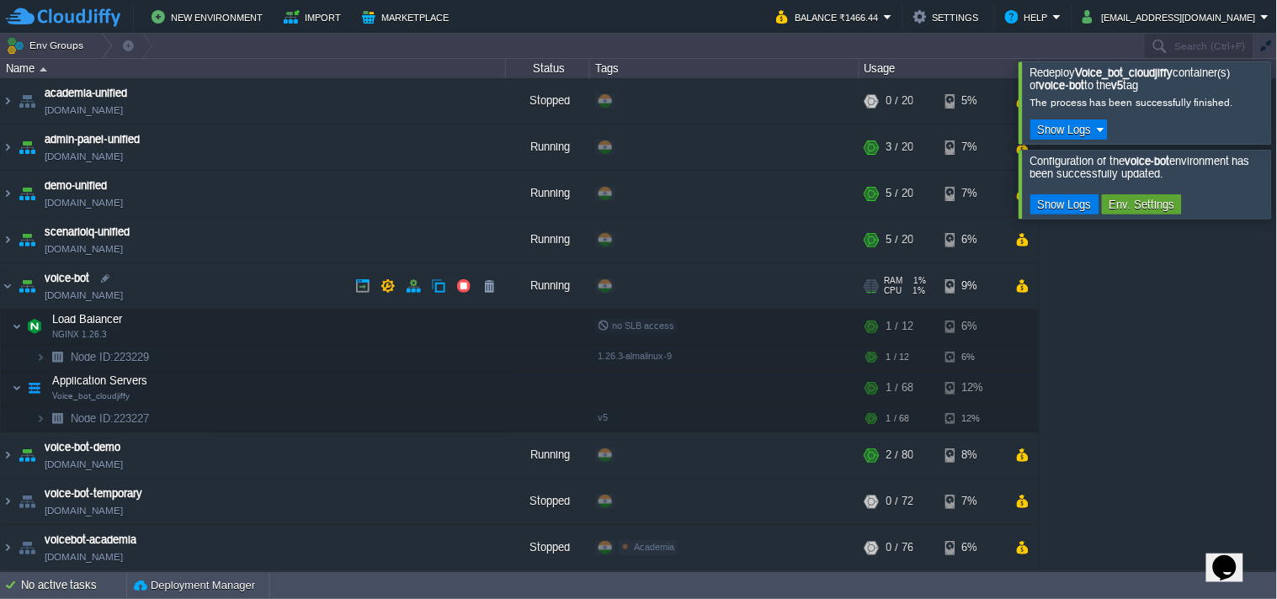
click at [64, 299] on link "[DOMAIN_NAME]" at bounding box center [84, 295] width 78 height 17
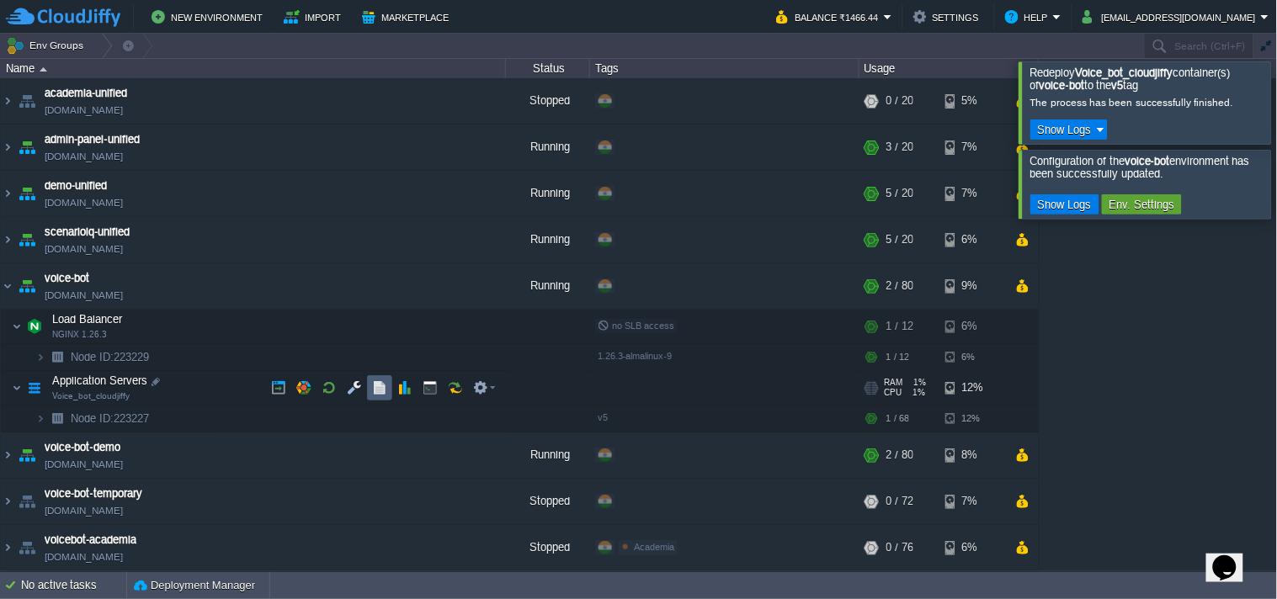
click at [373, 389] on button "button" at bounding box center [379, 387] width 15 height 15
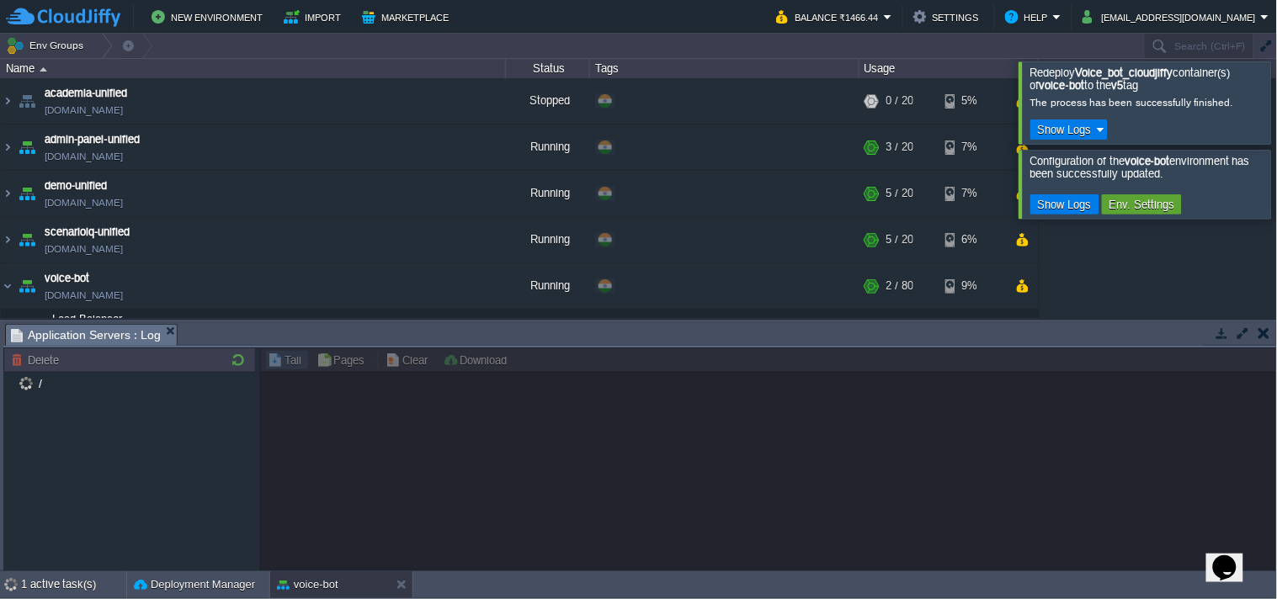
click at [1276, 87] on div at bounding box center [1298, 102] width 0 height 82
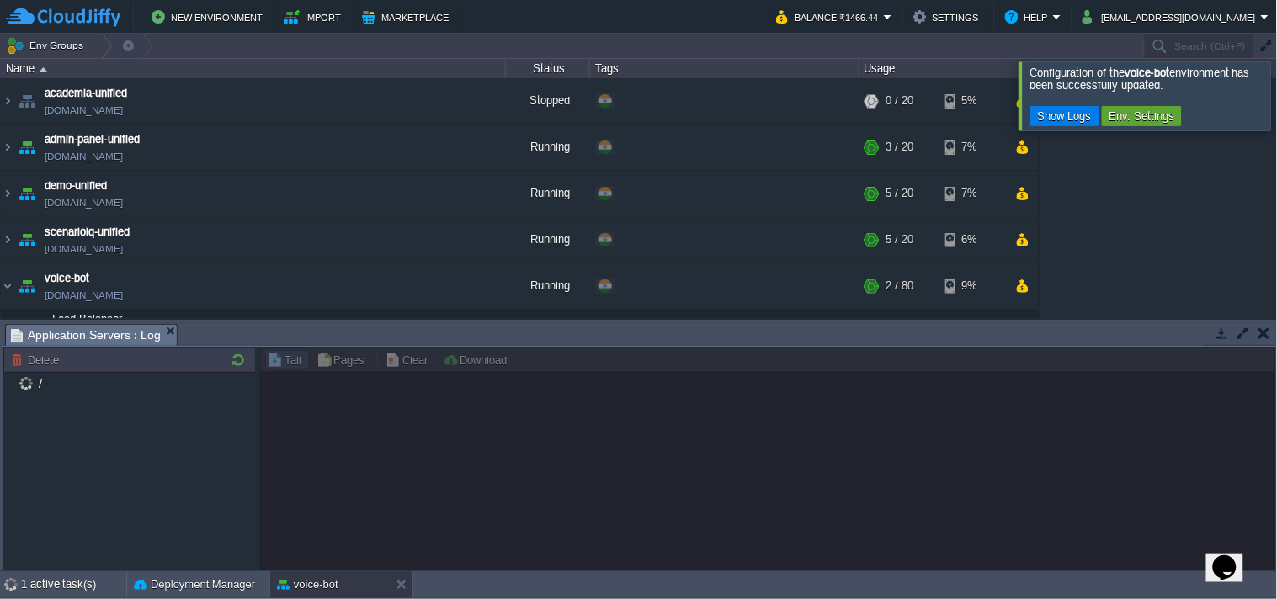
click at [1276, 115] on div at bounding box center [1298, 95] width 0 height 68
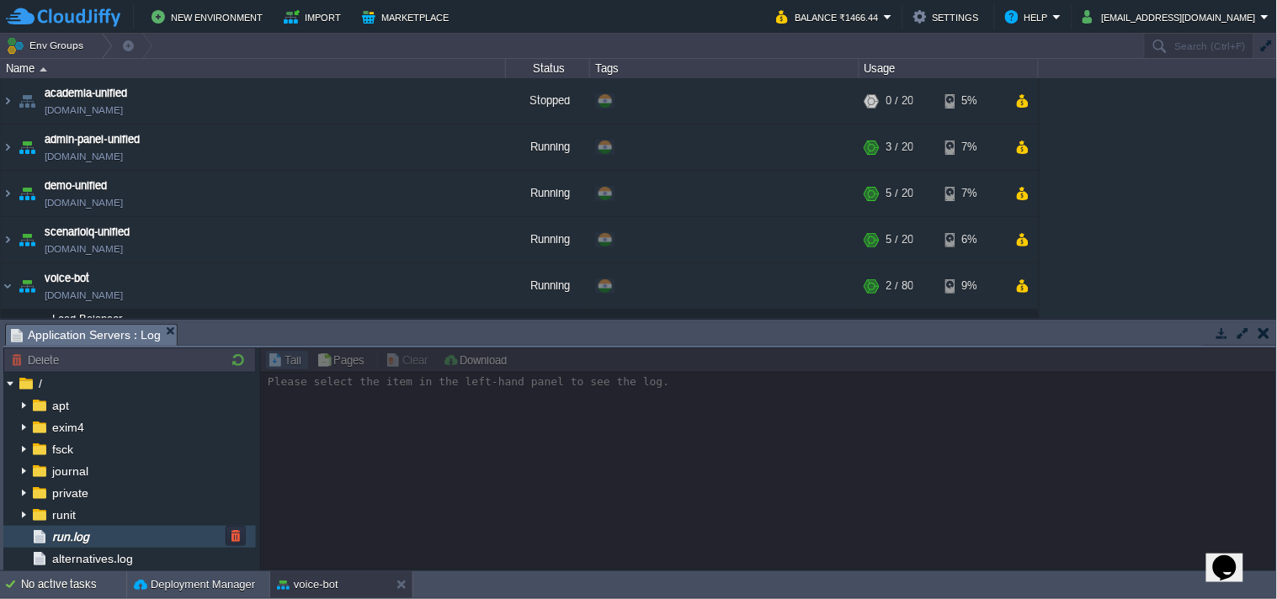
click at [130, 545] on div "run.log" at bounding box center [129, 537] width 252 height 22
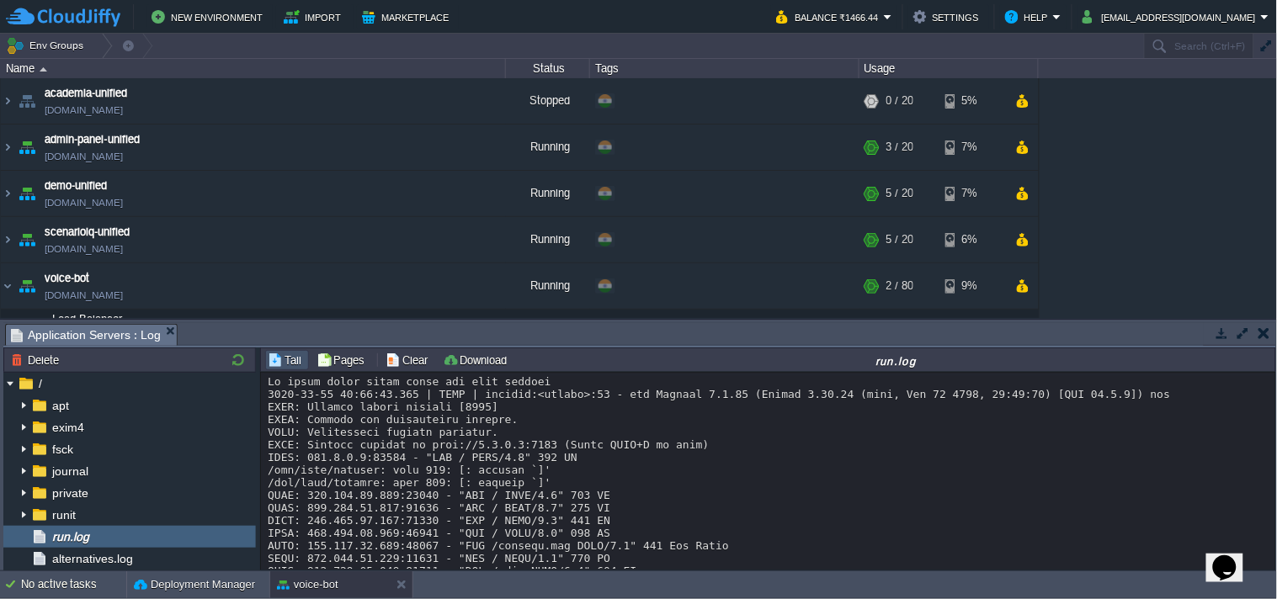
scroll to position [3157, 0]
